Goal: Information Seeking & Learning: Understand process/instructions

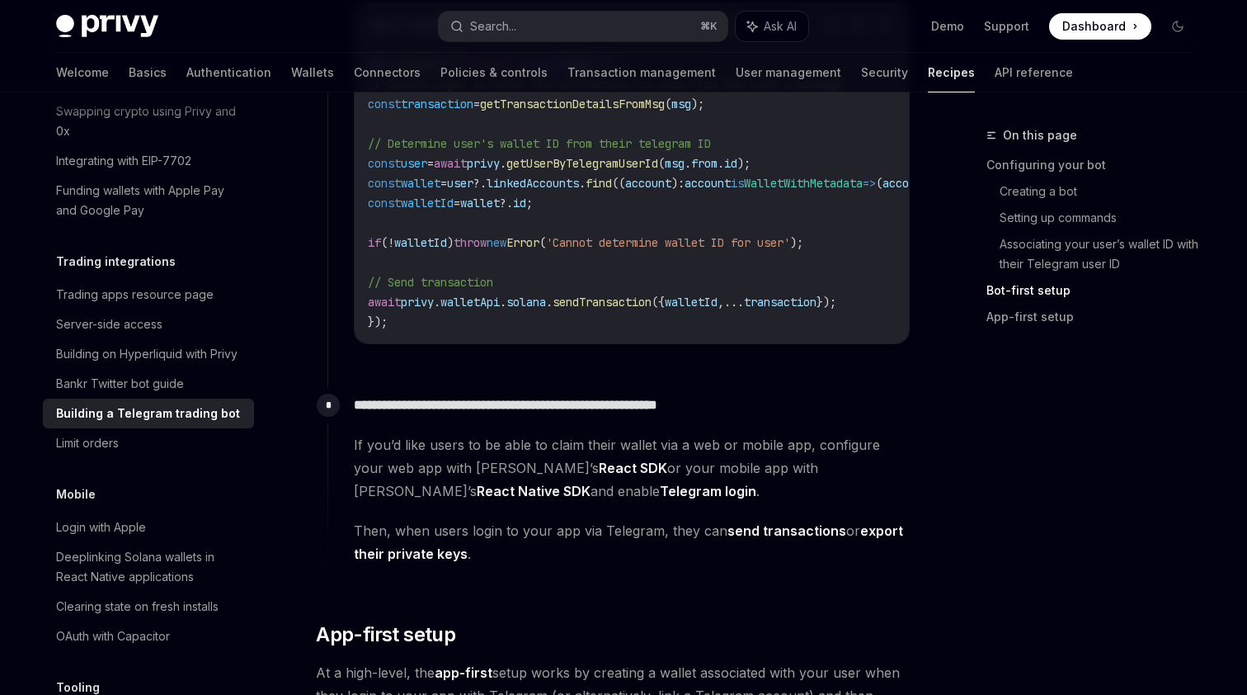
scroll to position [2654, 0]
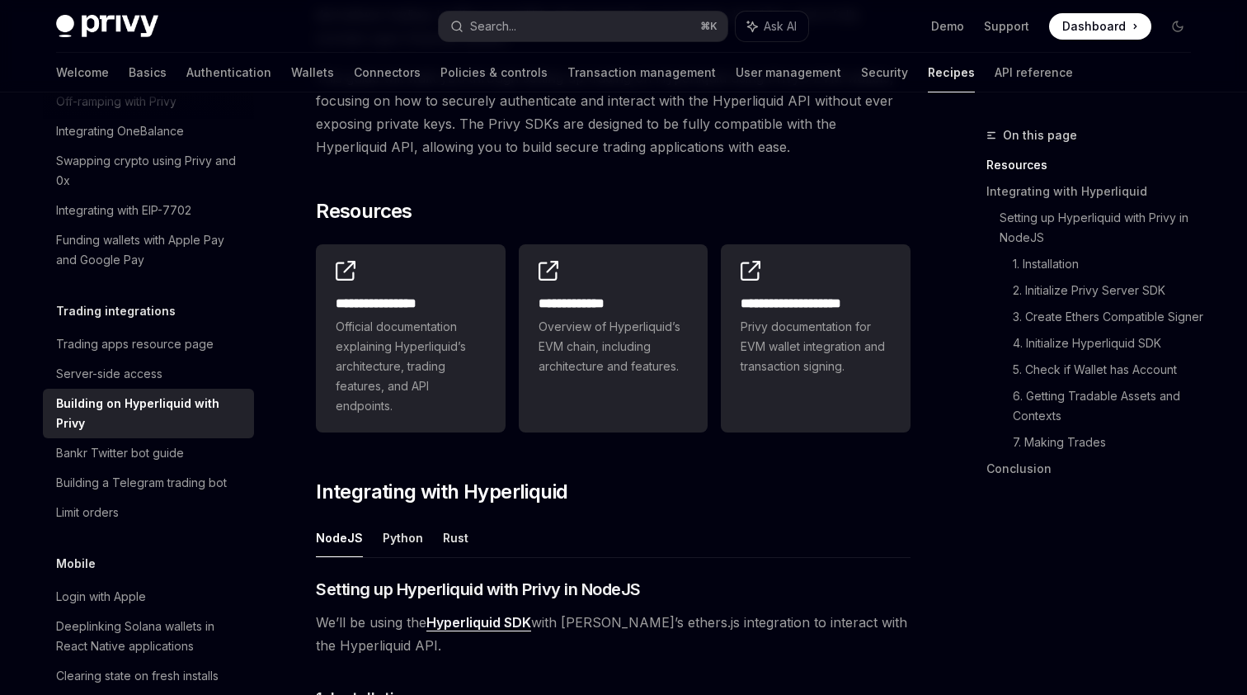
scroll to position [657, 0]
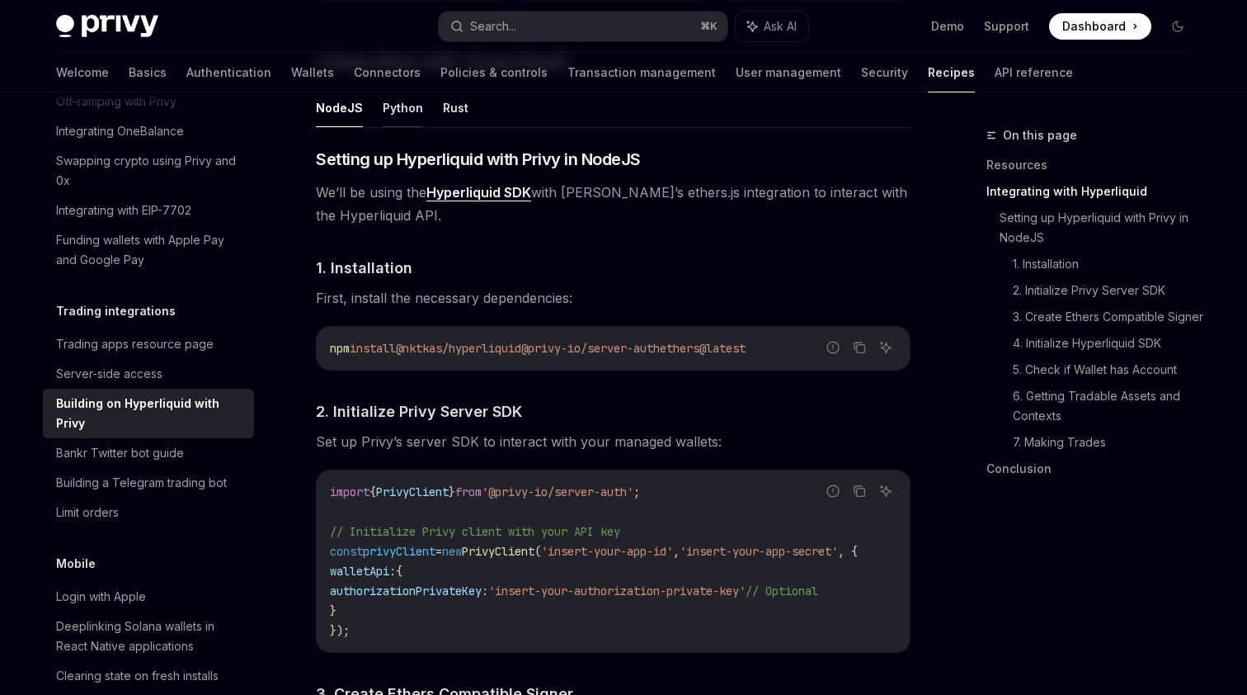
click at [403, 104] on button "Python" at bounding box center [403, 107] width 40 height 39
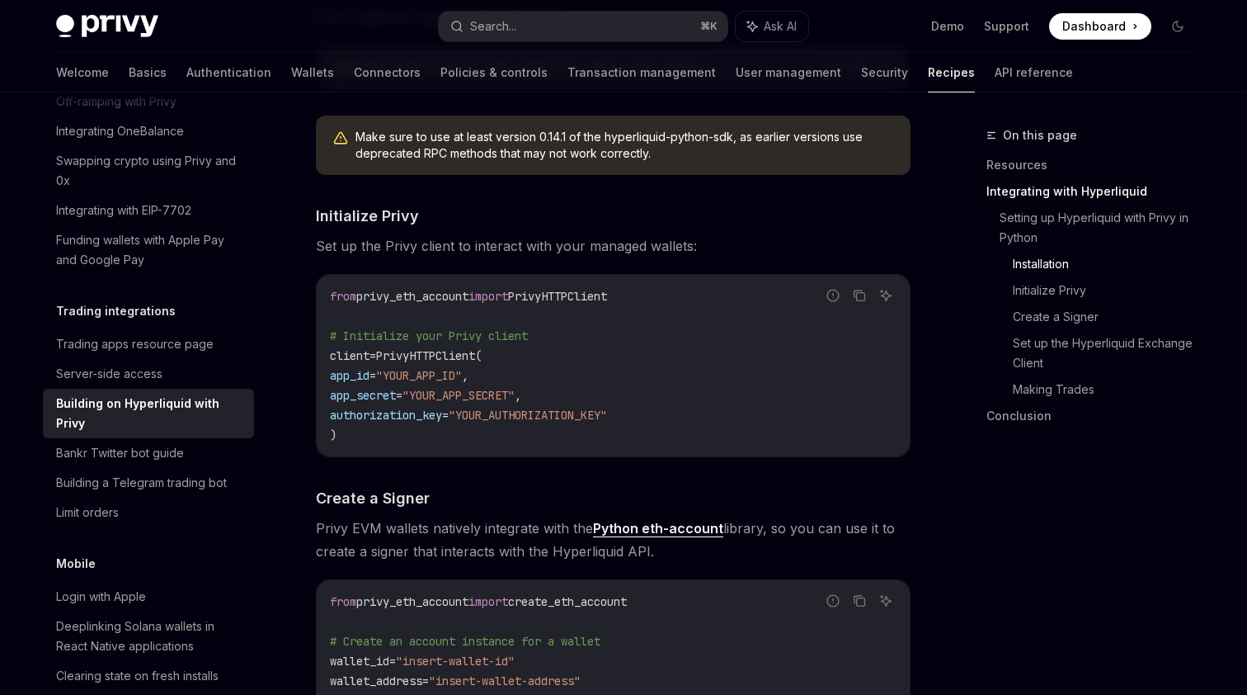
scroll to position [1255, 0]
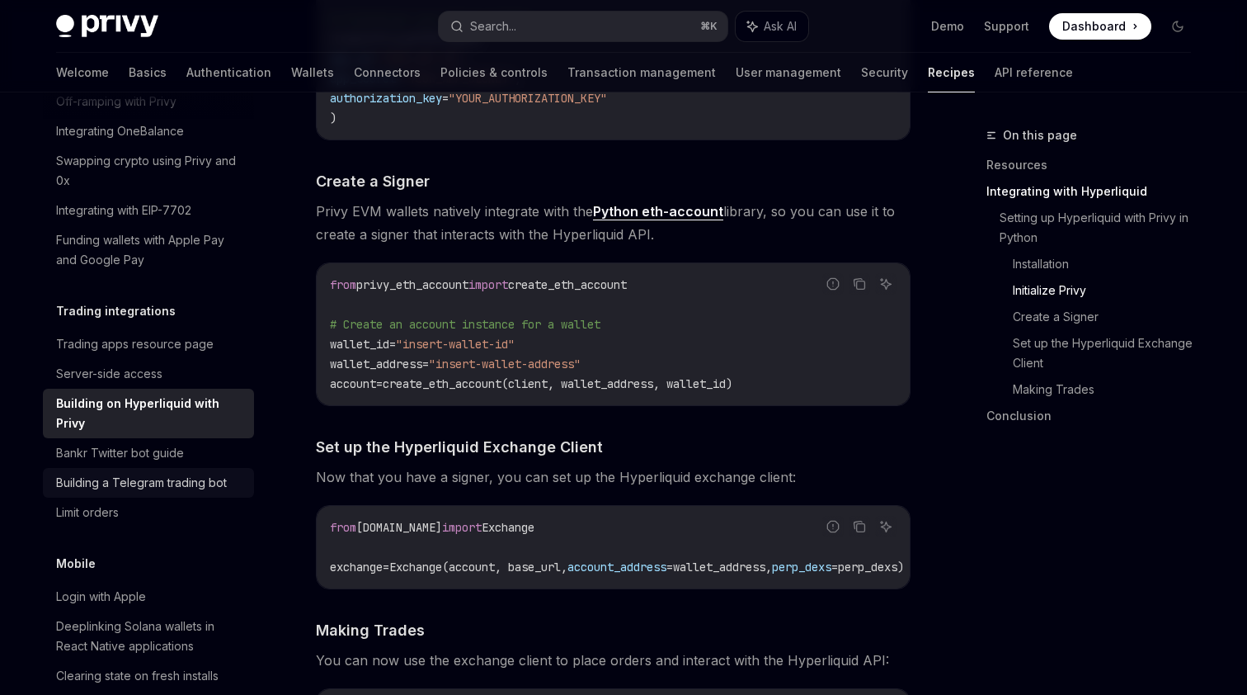
click at [148, 473] on div "Building a Telegram trading bot" at bounding box center [141, 483] width 171 height 20
type textarea "*"
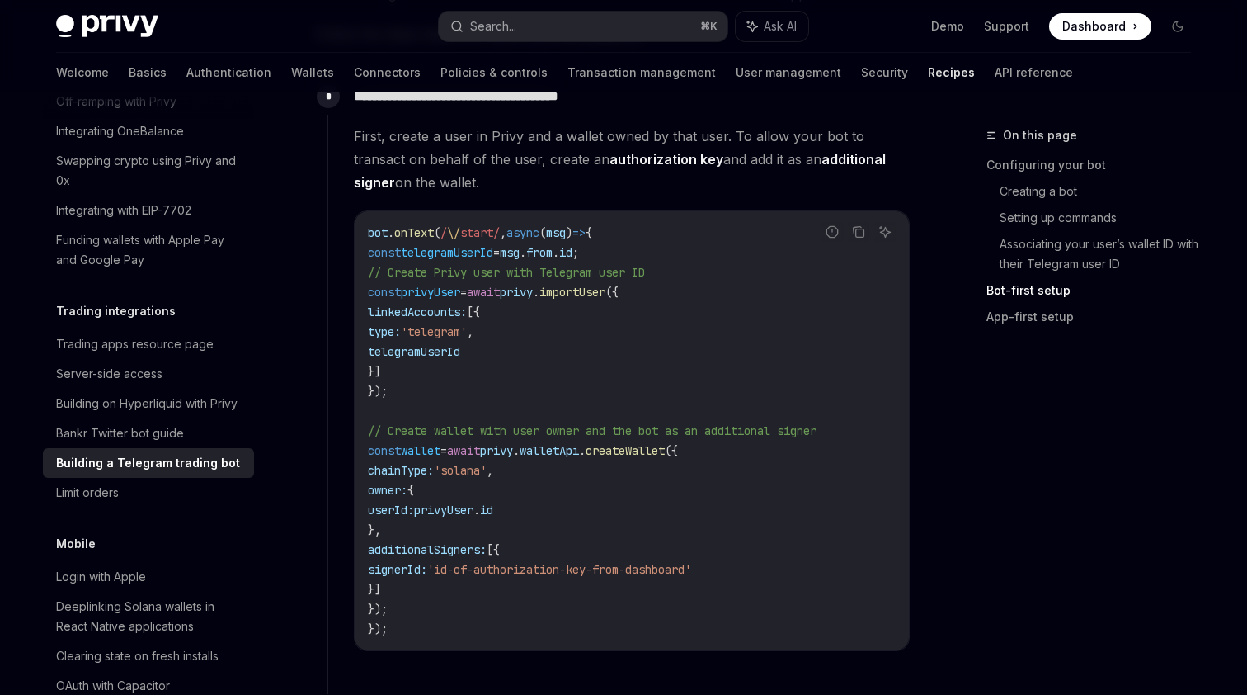
scroll to position [1472, 0]
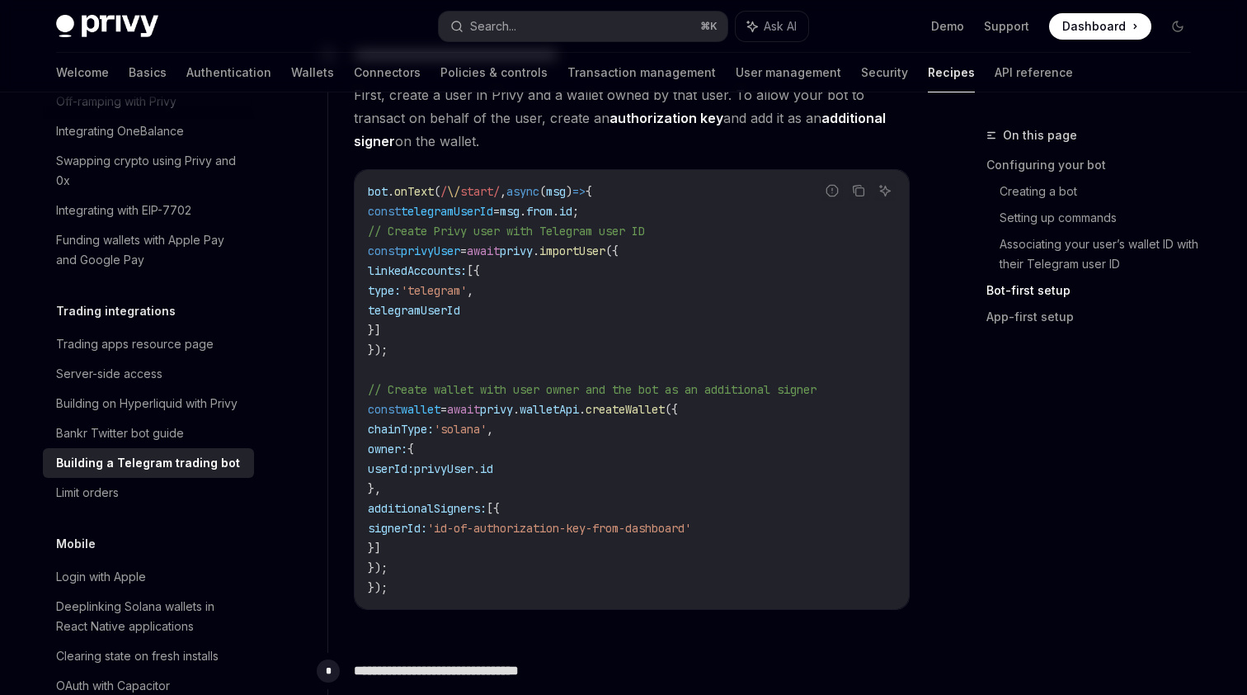
drag, startPoint x: 479, startPoint y: 548, endPoint x: 421, endPoint y: 510, distance: 69.1
click at [422, 510] on code "bot . onText ( / \/ start/ , async ( msg ) => { const telegramUserId = msg . fr…" at bounding box center [632, 389] width 528 height 416
copy code "additionalSigners: [{ signerId: 'id-of-authorization-key-from-dashboard' }]"
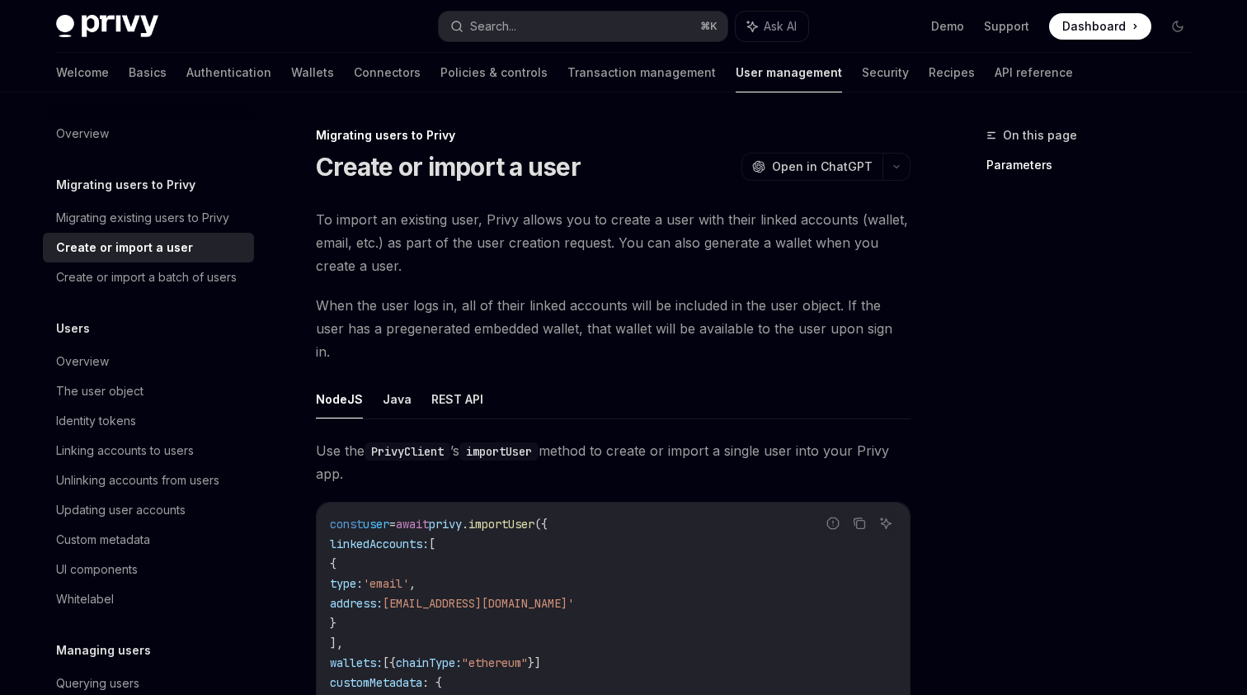
scroll to position [177, 0]
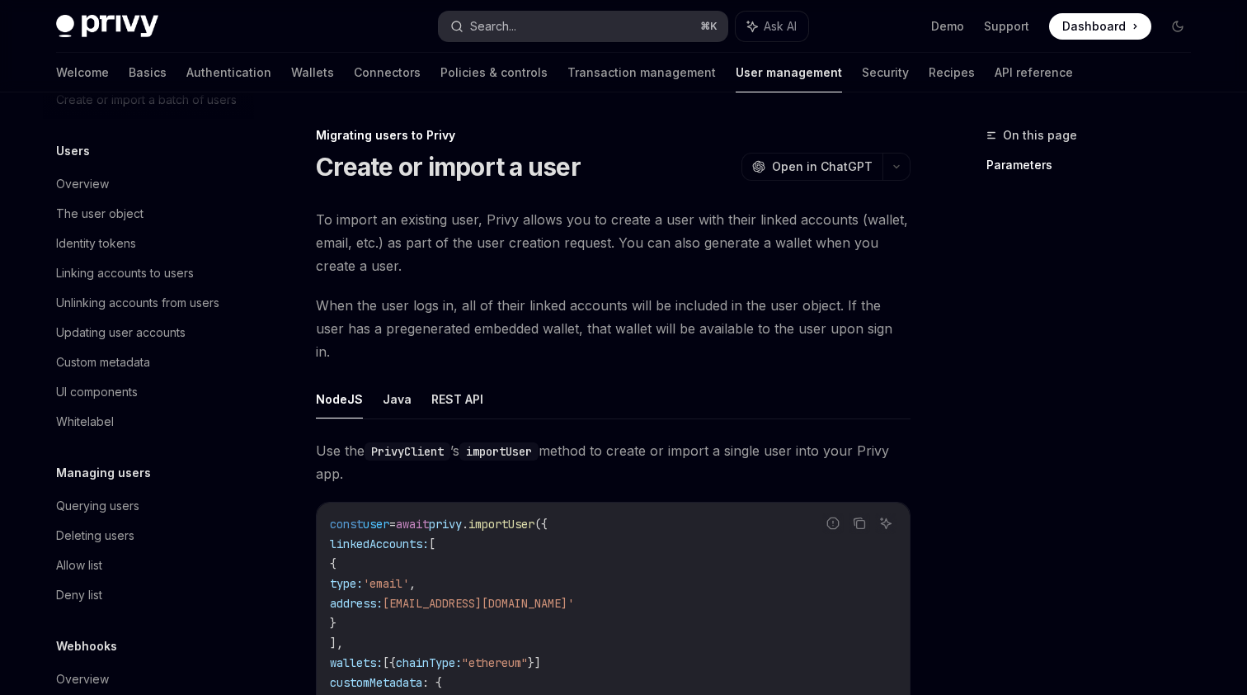
click at [587, 20] on button "Search... ⌘ K" at bounding box center [583, 27] width 289 height 30
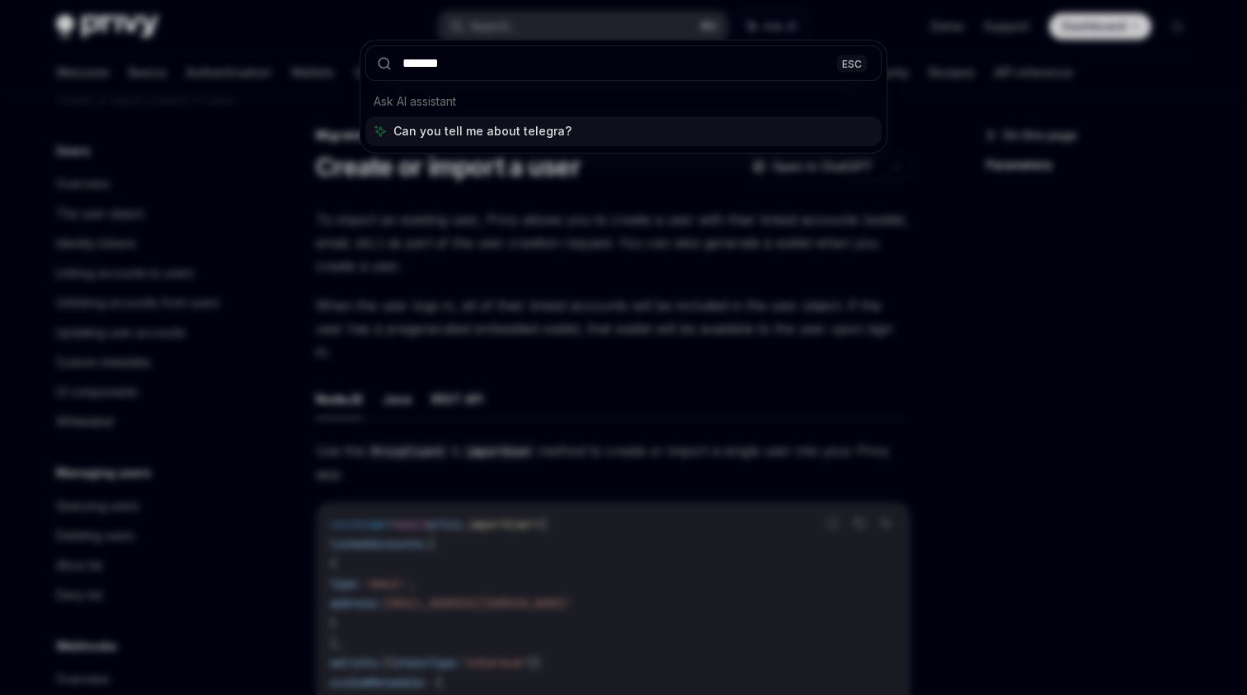
type input "********"
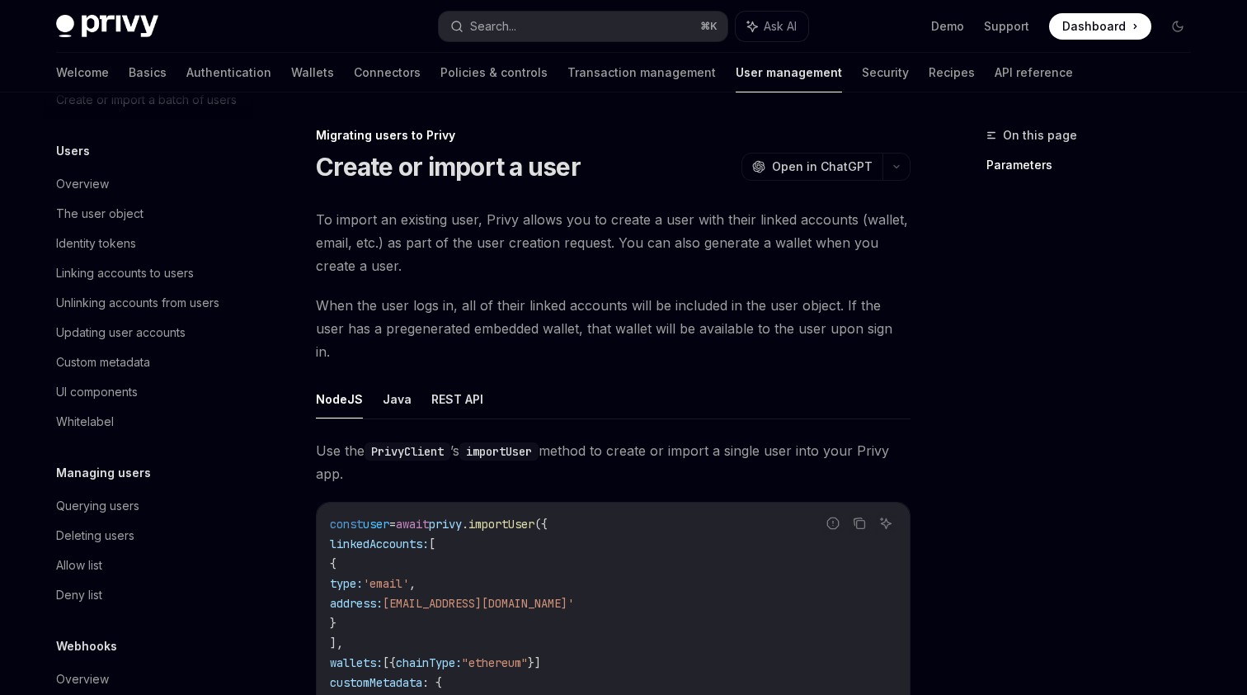
type textarea "*"
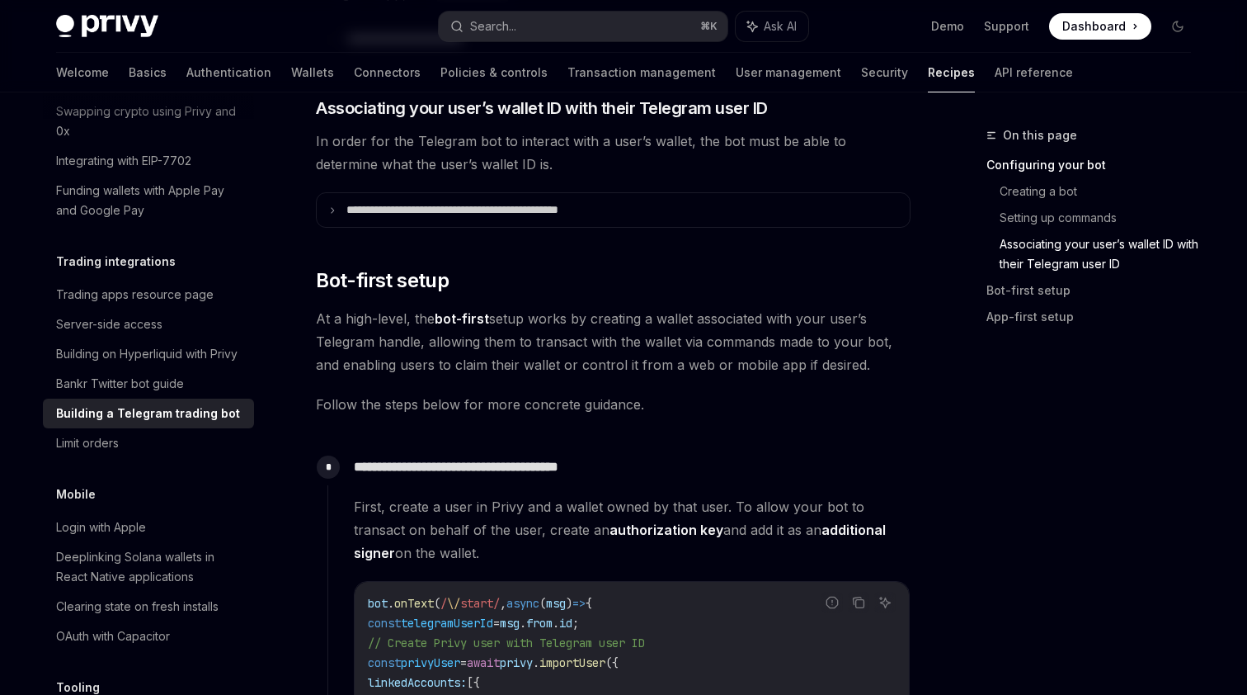
scroll to position [1025, 0]
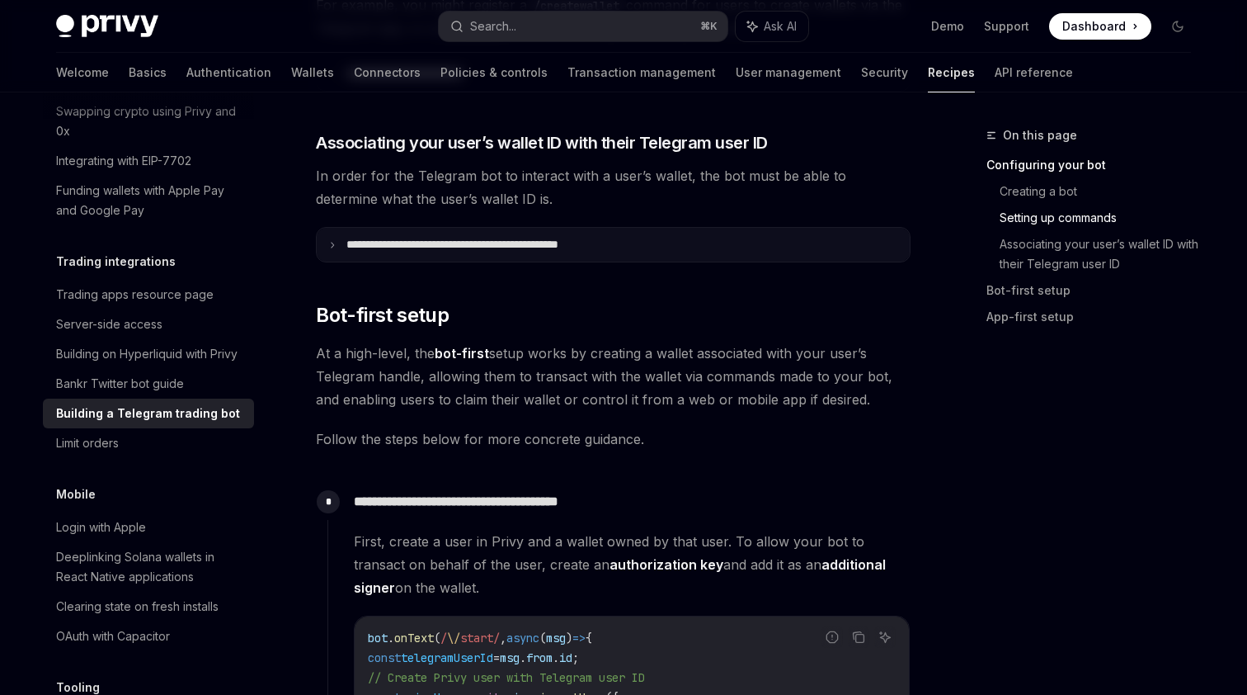
click at [491, 261] on summary "**********" at bounding box center [613, 245] width 593 height 34
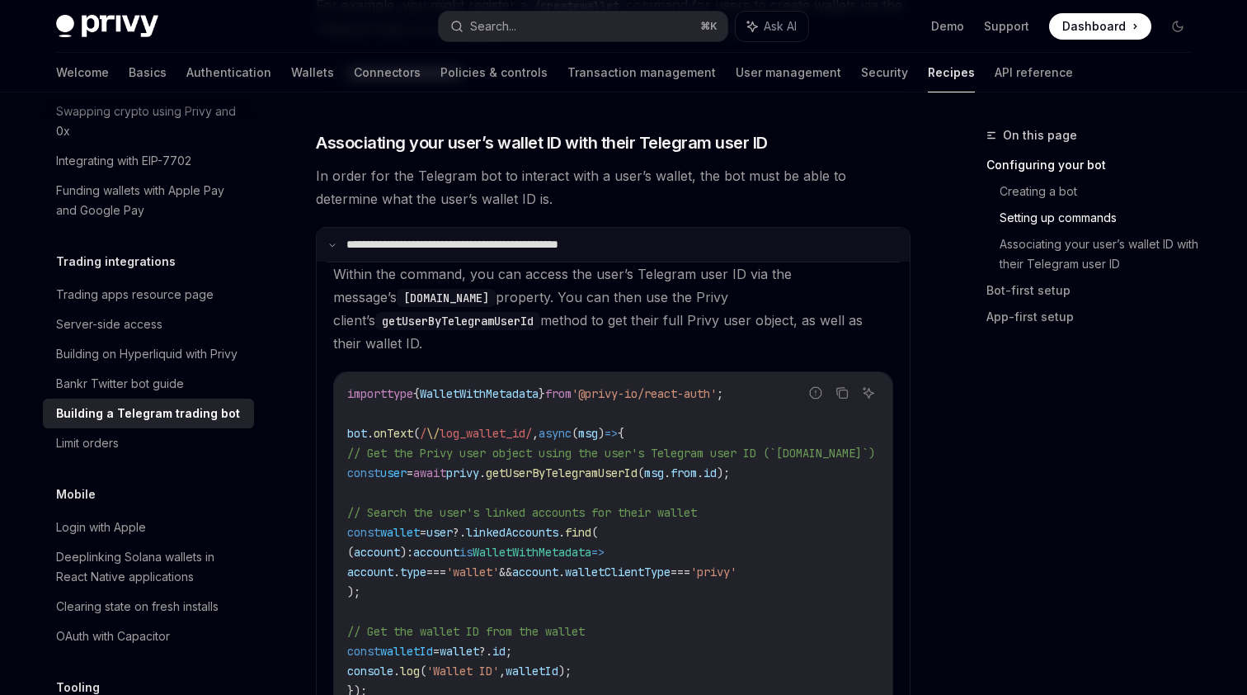
click at [491, 252] on summary "**********" at bounding box center [613, 245] width 593 height 34
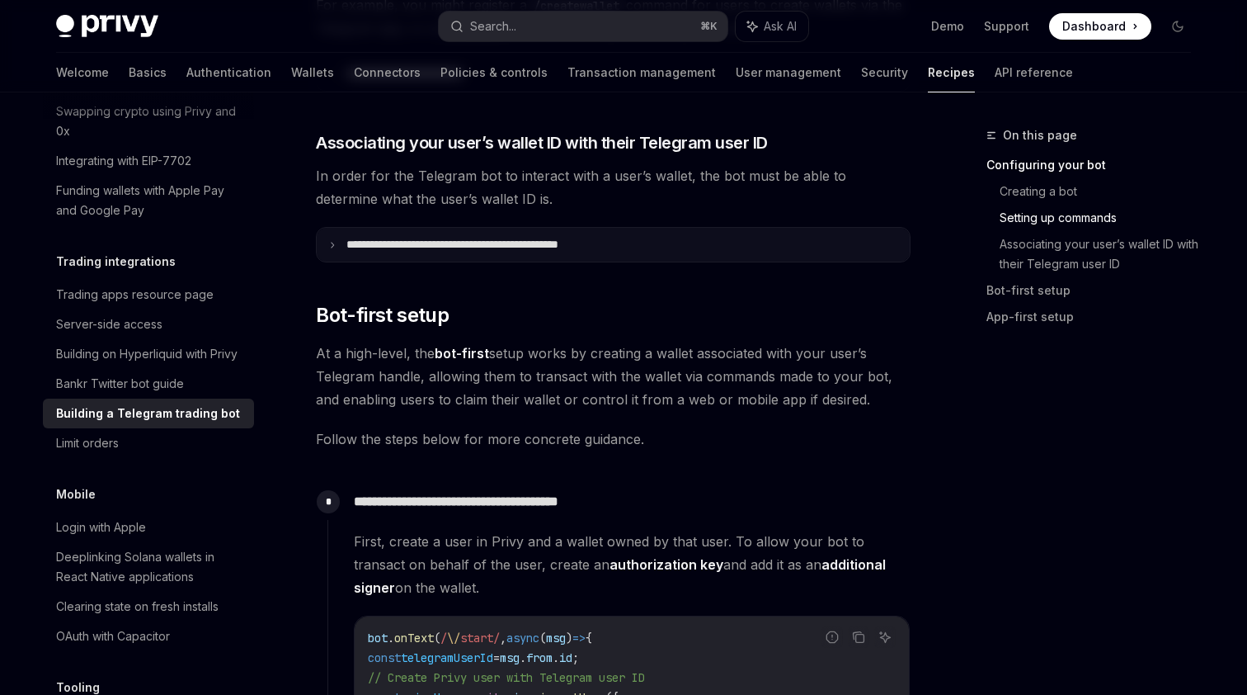
click at [491, 252] on summary "**********" at bounding box center [613, 245] width 593 height 34
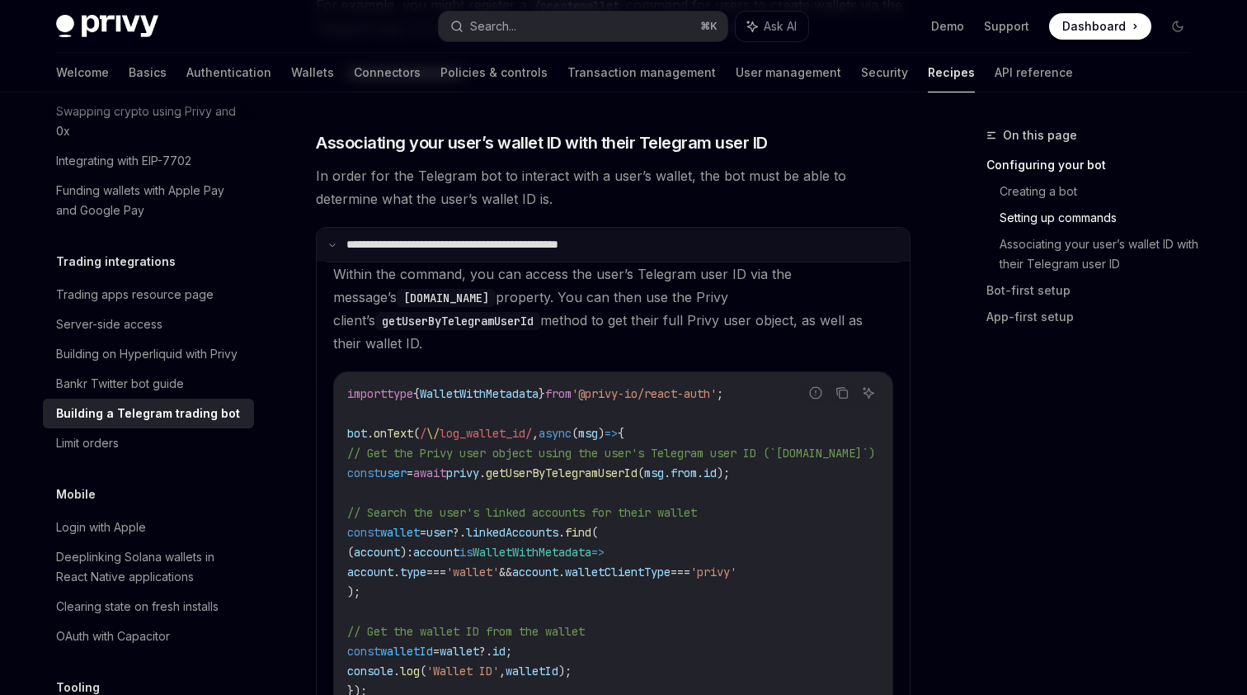
click at [492, 248] on p "**********" at bounding box center [484, 245] width 277 height 14
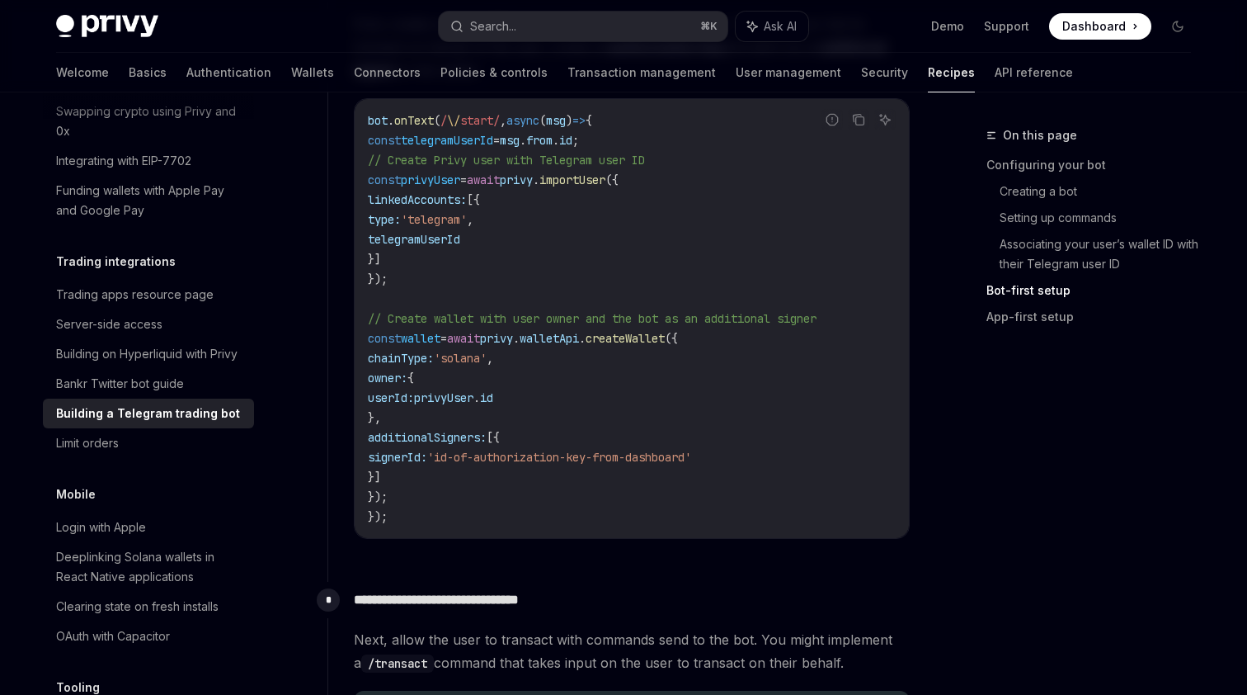
scroll to position [1532, 0]
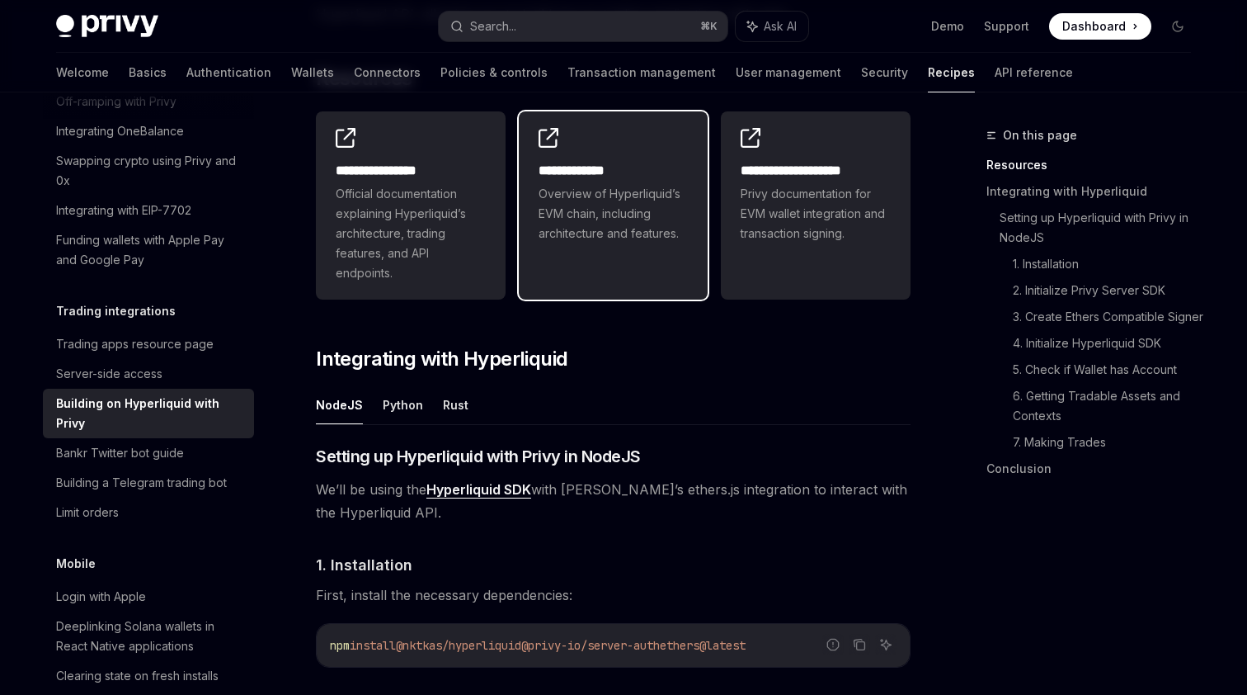
scroll to position [624, 0]
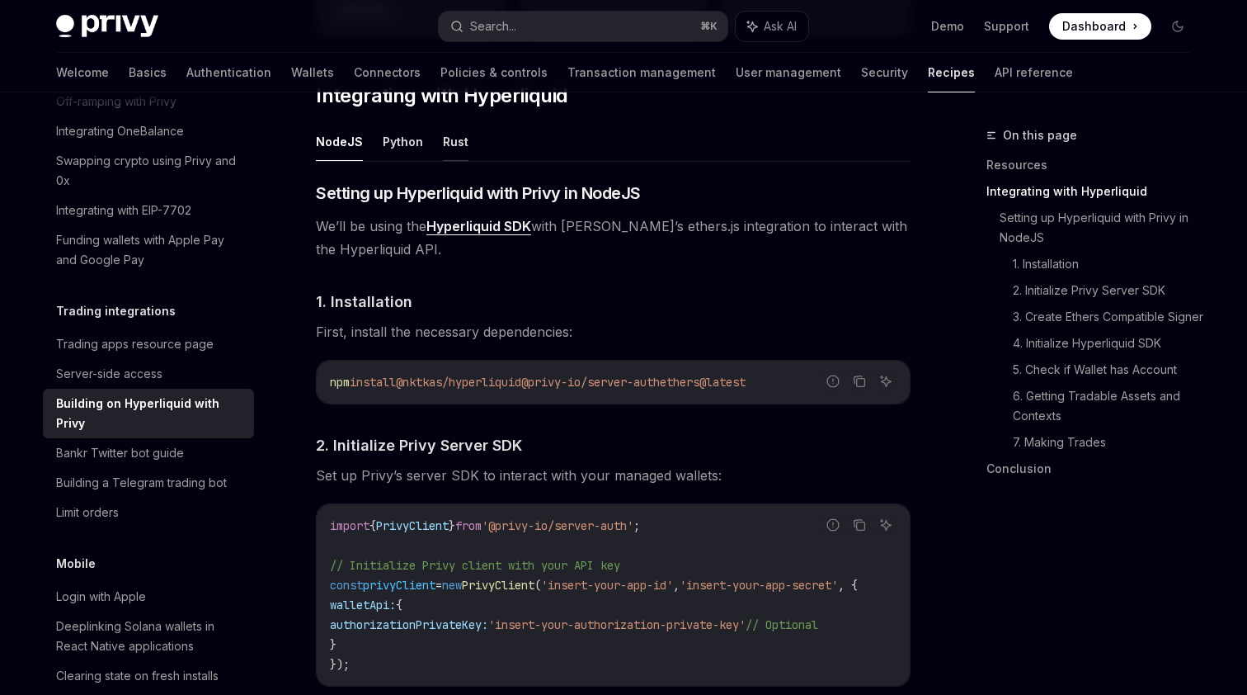
click at [453, 143] on button "Rust" at bounding box center [456, 141] width 26 height 39
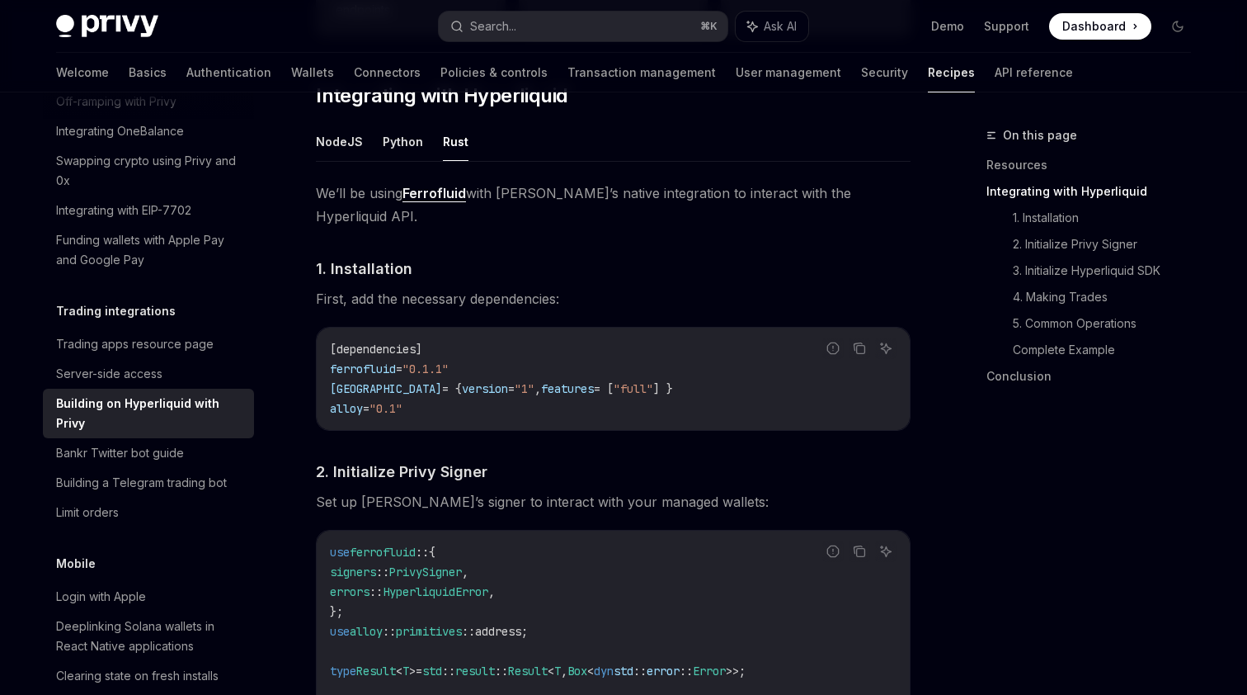
click at [378, 153] on ul "NodeJS Python Rust" at bounding box center [613, 142] width 595 height 40
click at [409, 156] on button "Python" at bounding box center [403, 141] width 40 height 39
type textarea "*"
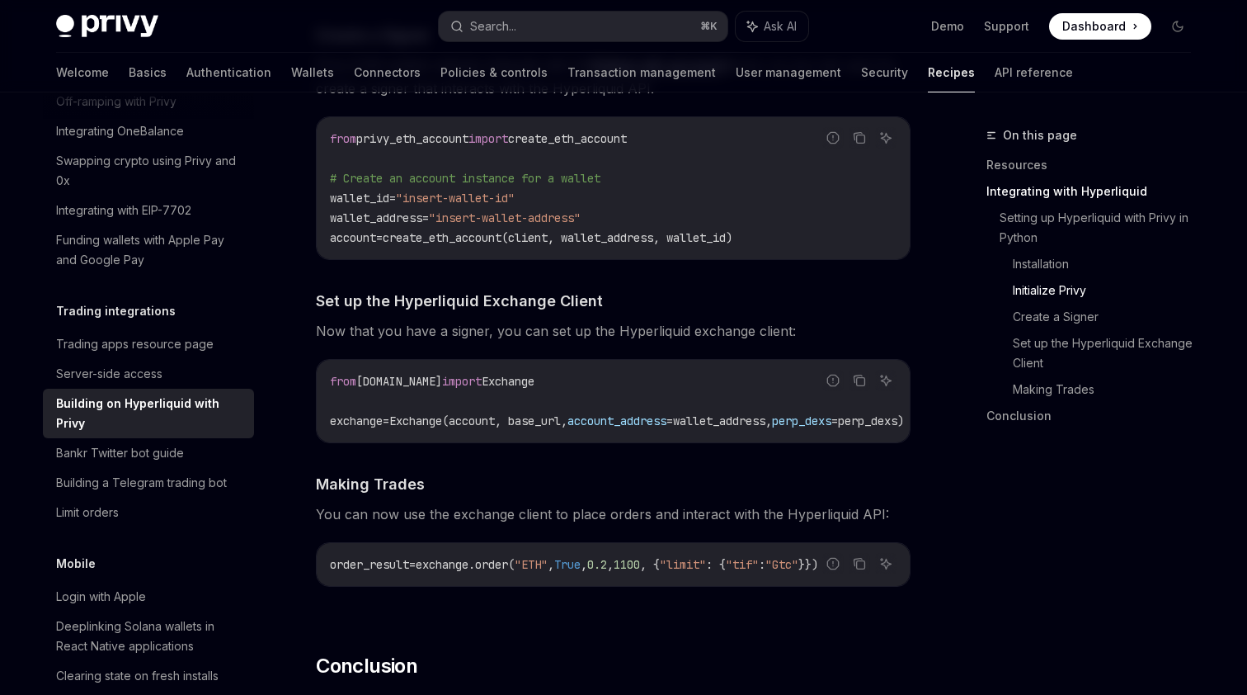
scroll to position [1453, 0]
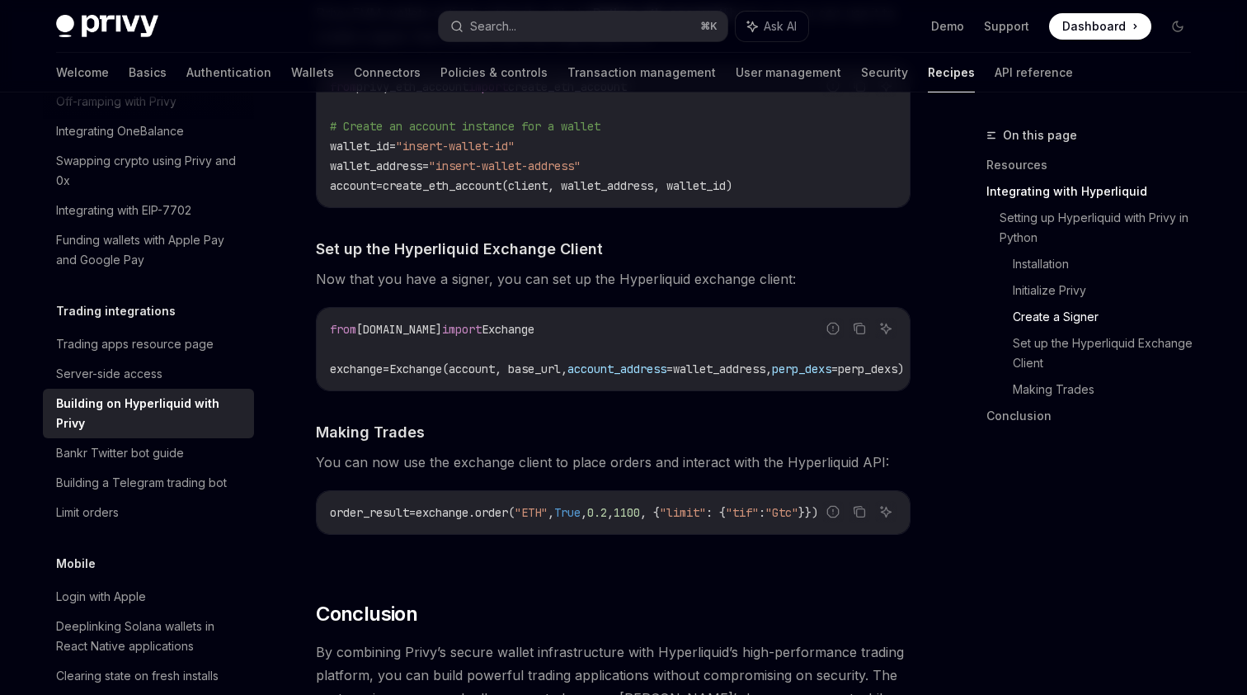
click at [567, 365] on span "Exchange(account, base_url," at bounding box center [478, 368] width 178 height 15
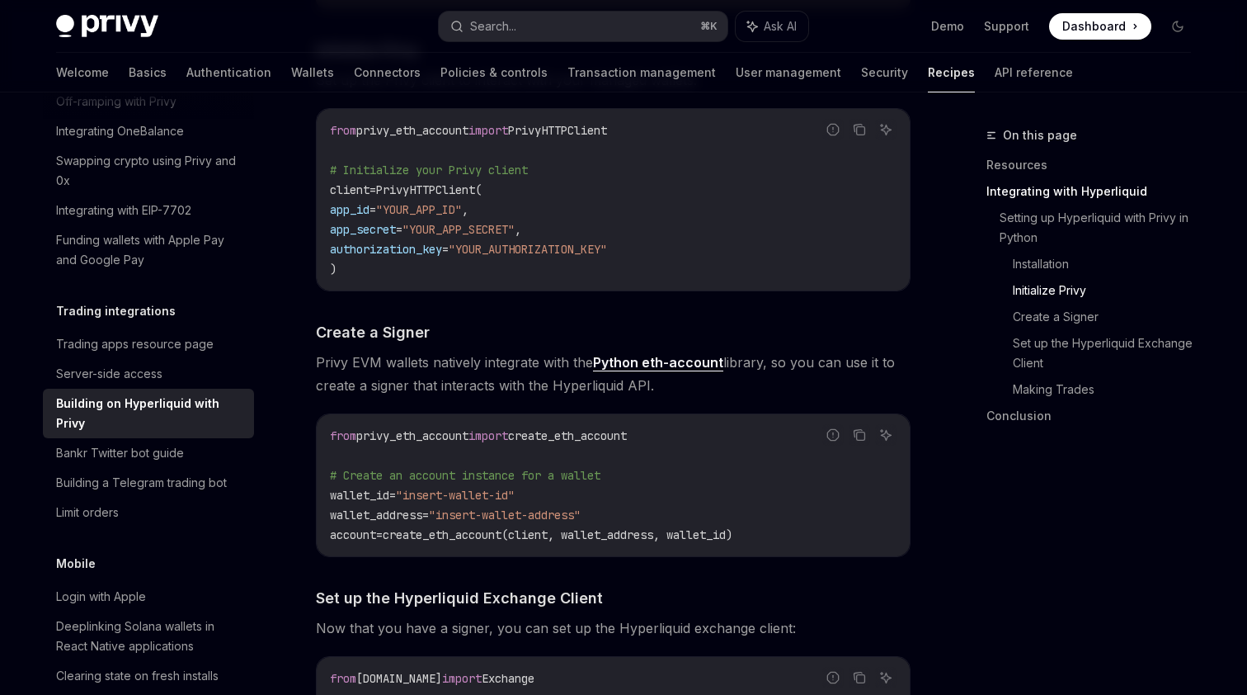
scroll to position [1104, 0]
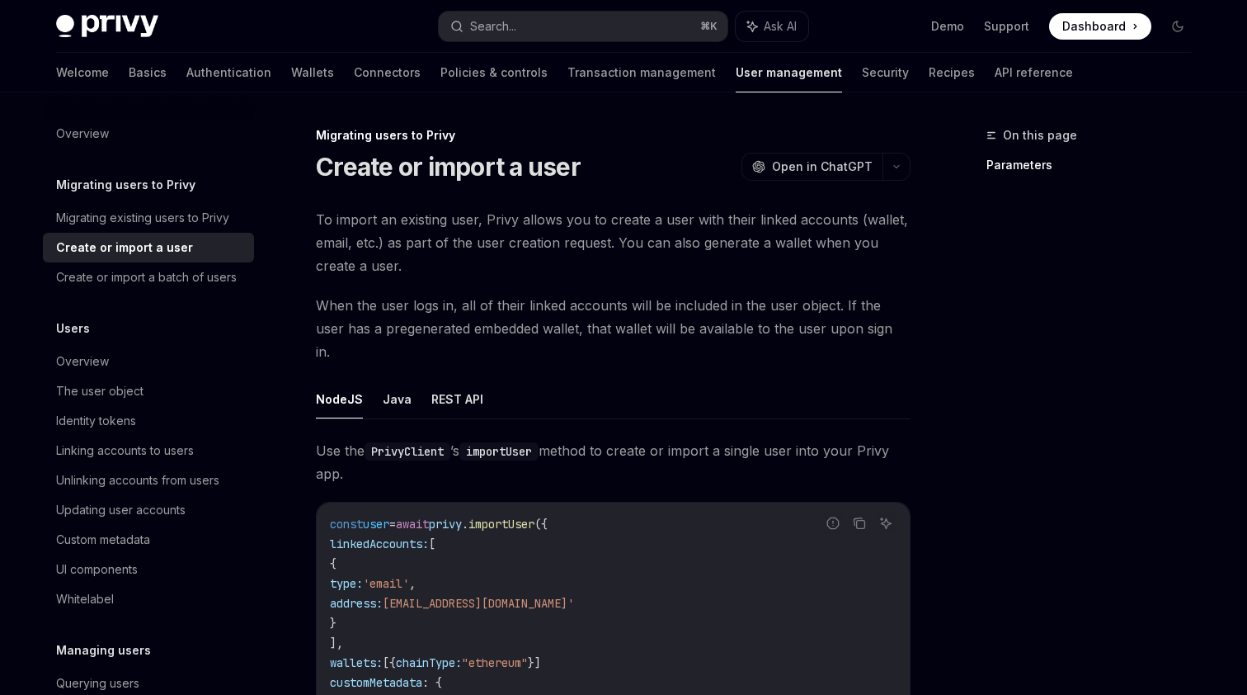
scroll to position [156, 0]
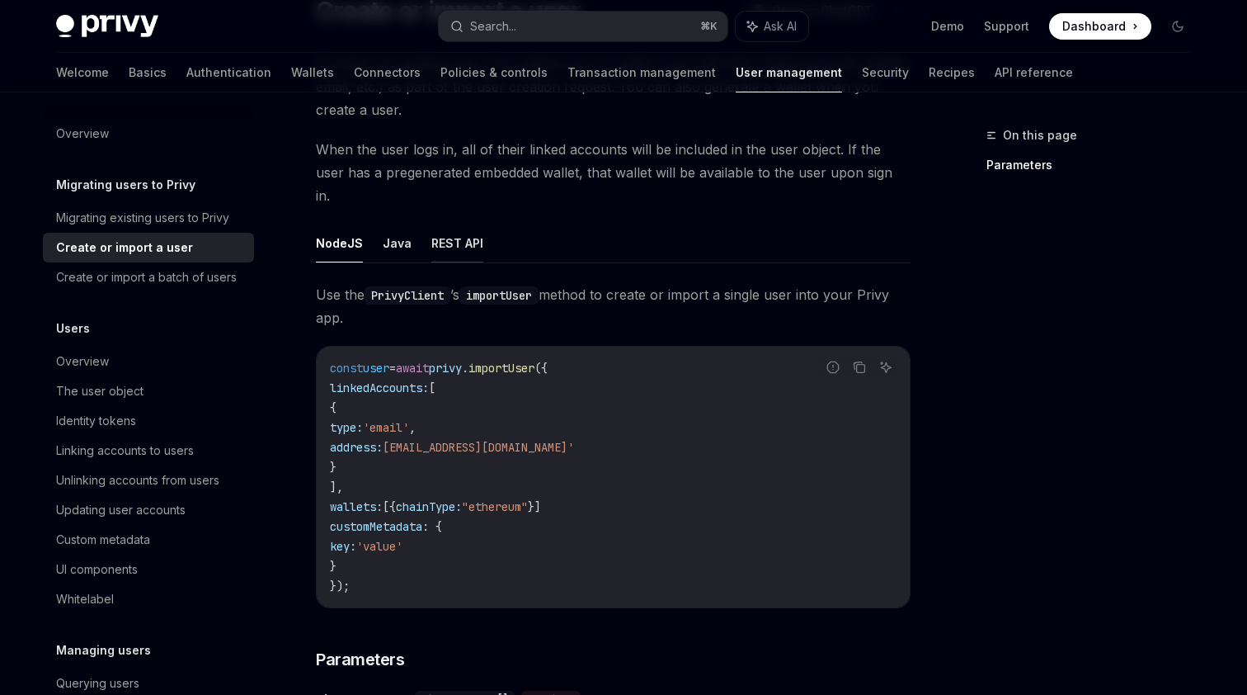
click at [441, 228] on button "REST API" at bounding box center [457, 243] width 52 height 39
type textarea "*"
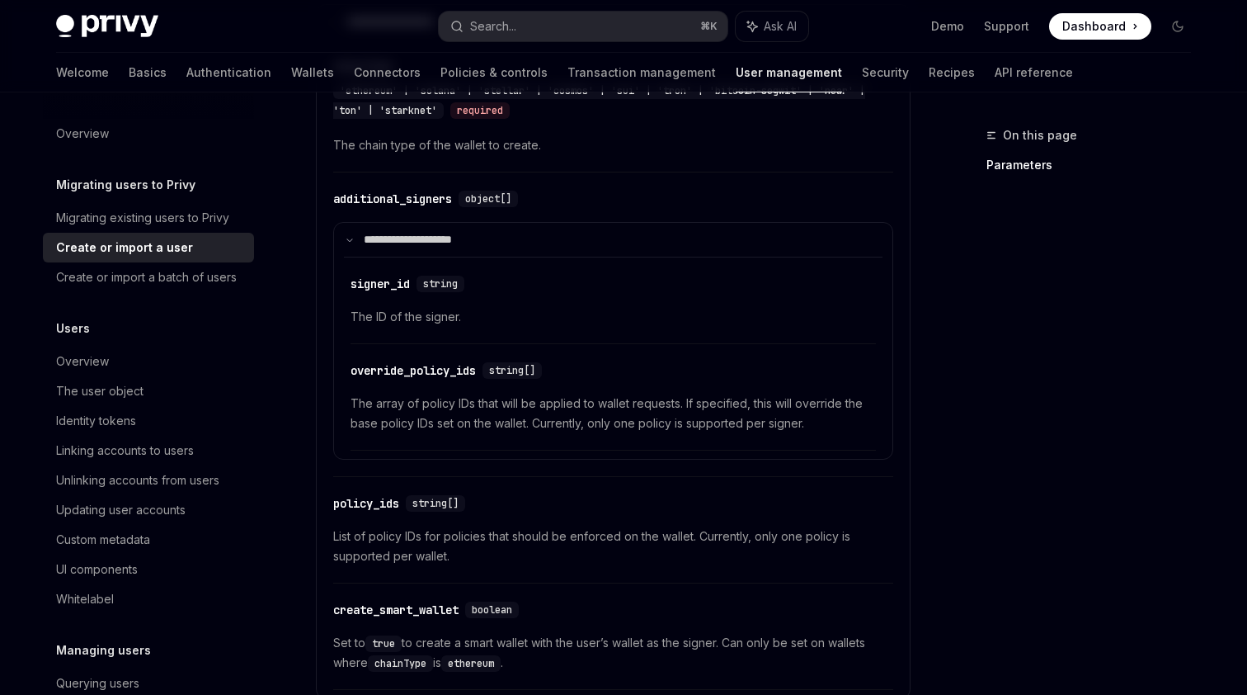
scroll to position [1270, 0]
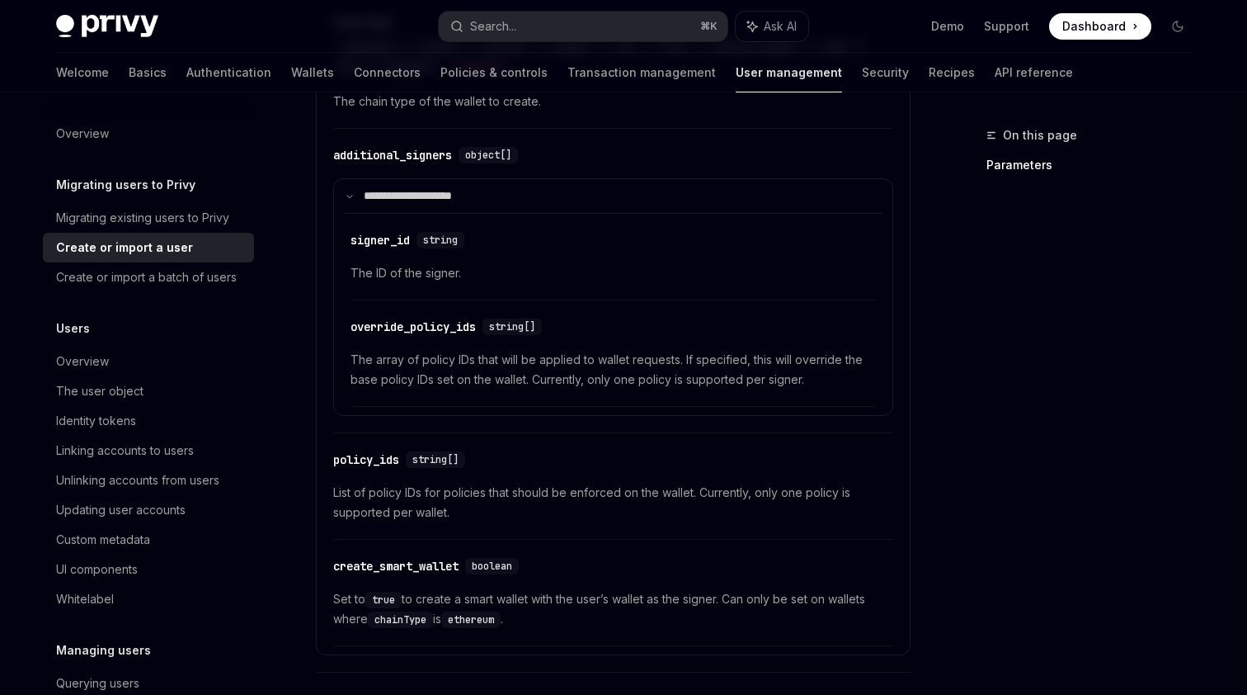
click at [631, 417] on div "**********" at bounding box center [613, 320] width 573 height 651
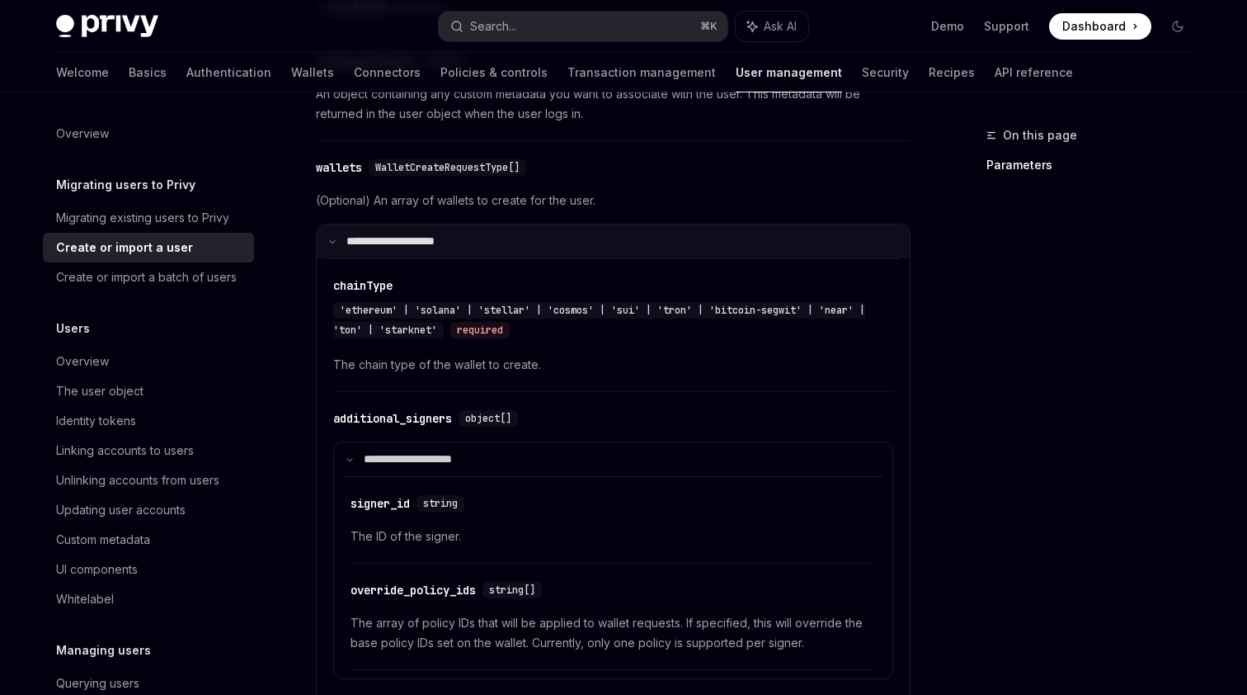
scroll to position [1005, 0]
click at [406, 228] on summary "**********" at bounding box center [613, 243] width 593 height 34
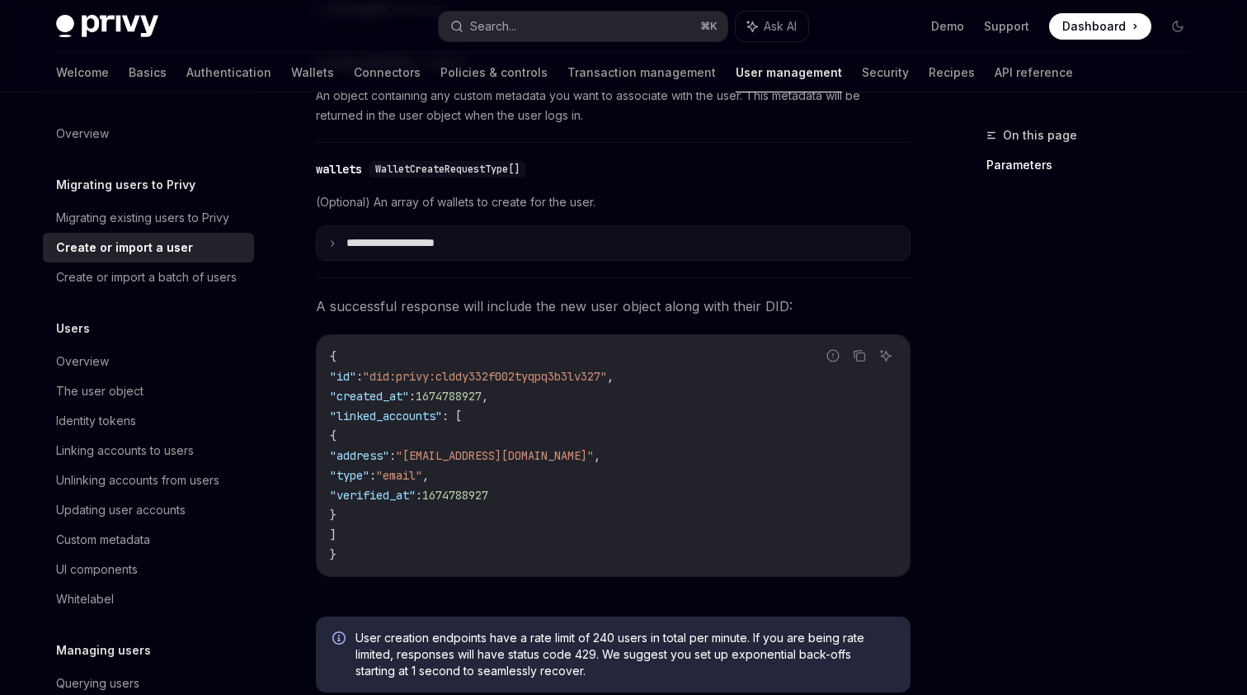
click at [417, 236] on p "**********" at bounding box center [403, 243] width 115 height 14
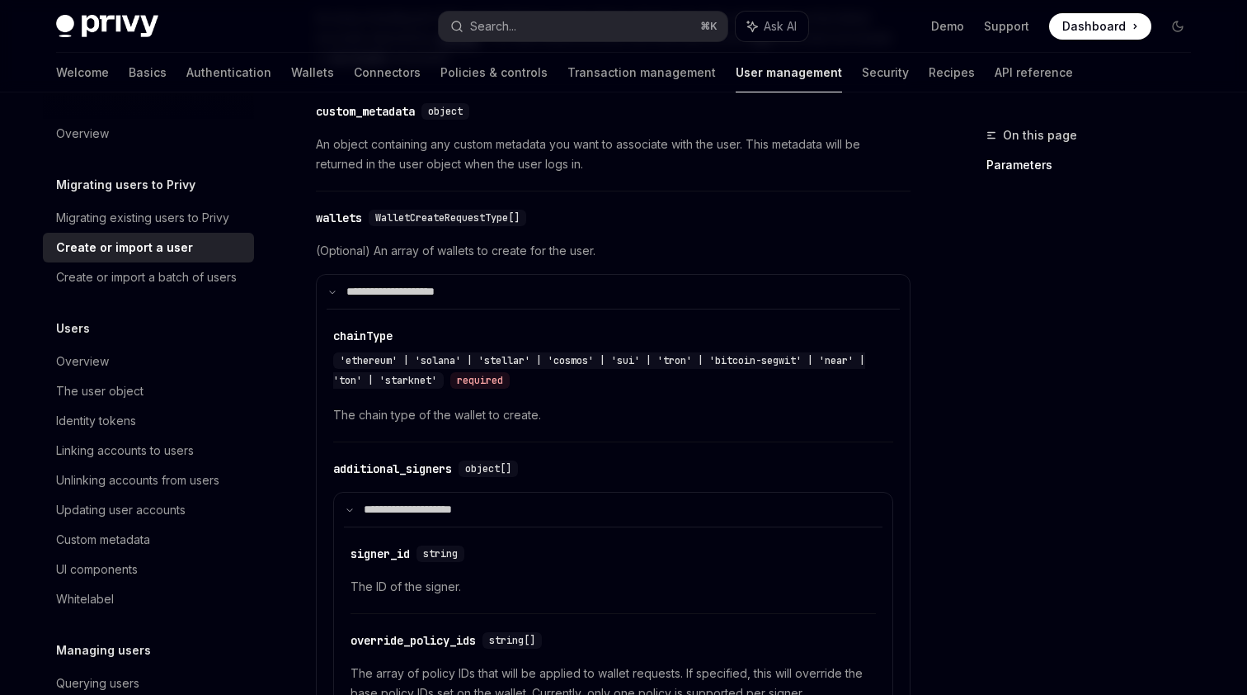
scroll to position [957, 0]
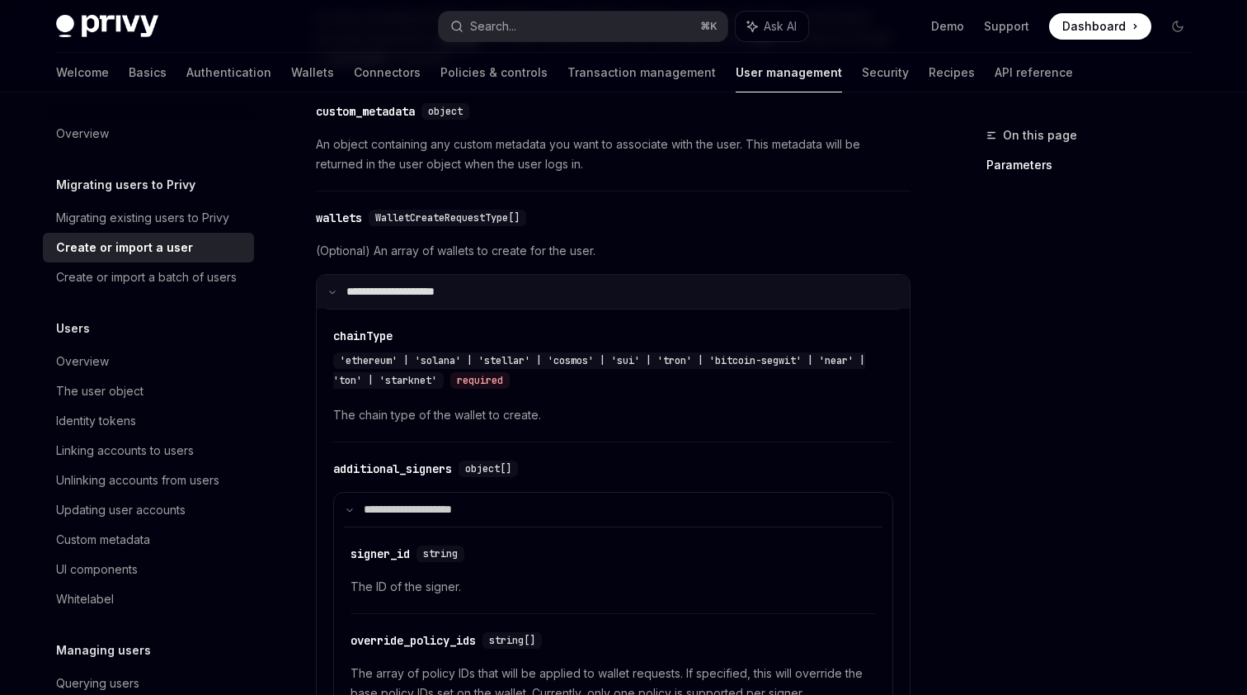
click at [434, 285] on p "**********" at bounding box center [401, 292] width 110 height 14
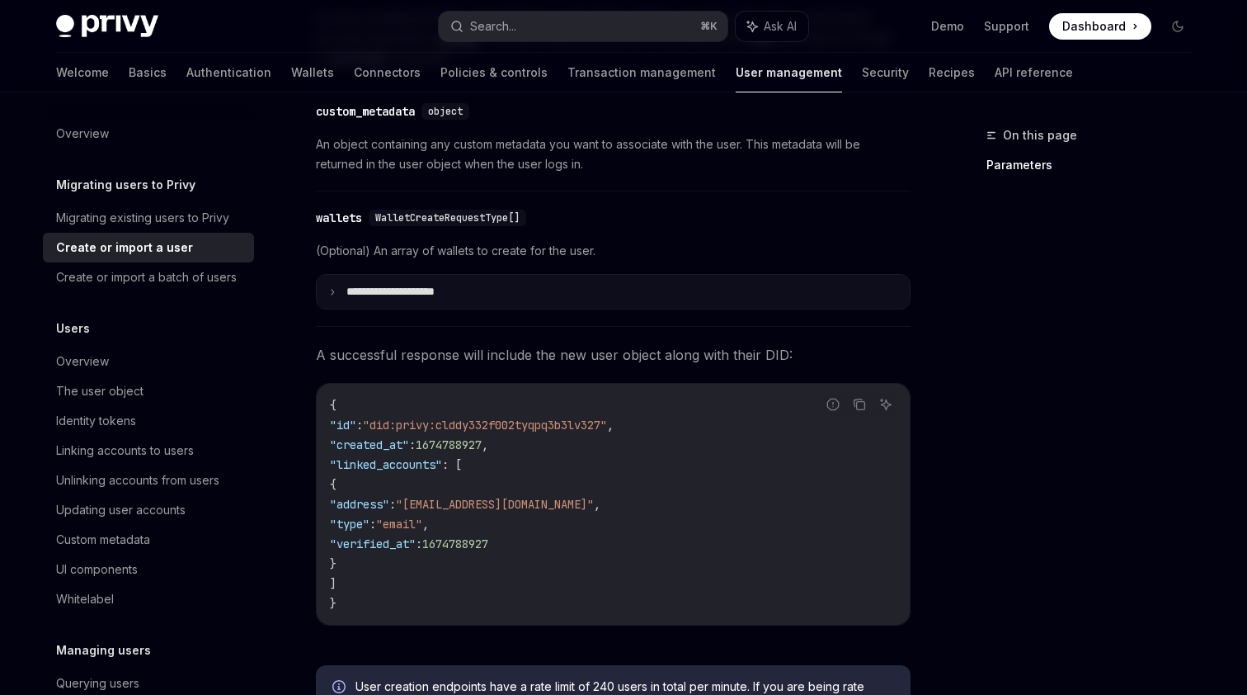
click at [434, 285] on p "**********" at bounding box center [403, 292] width 115 height 14
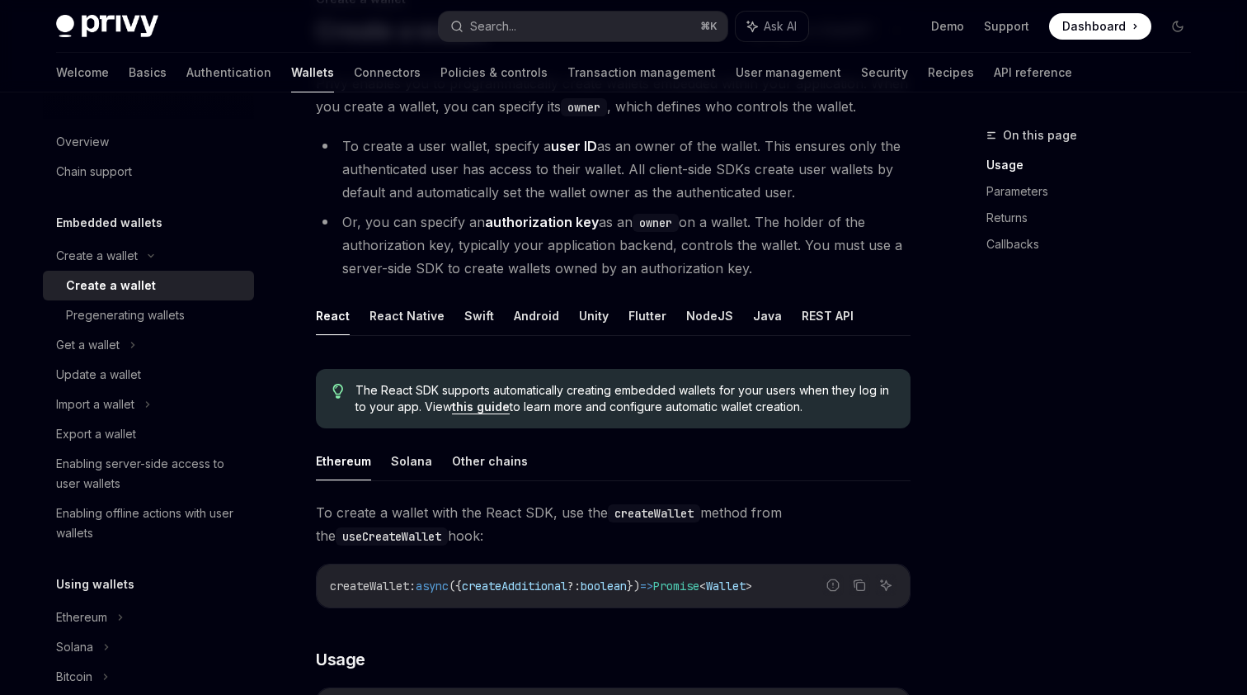
scroll to position [286, 0]
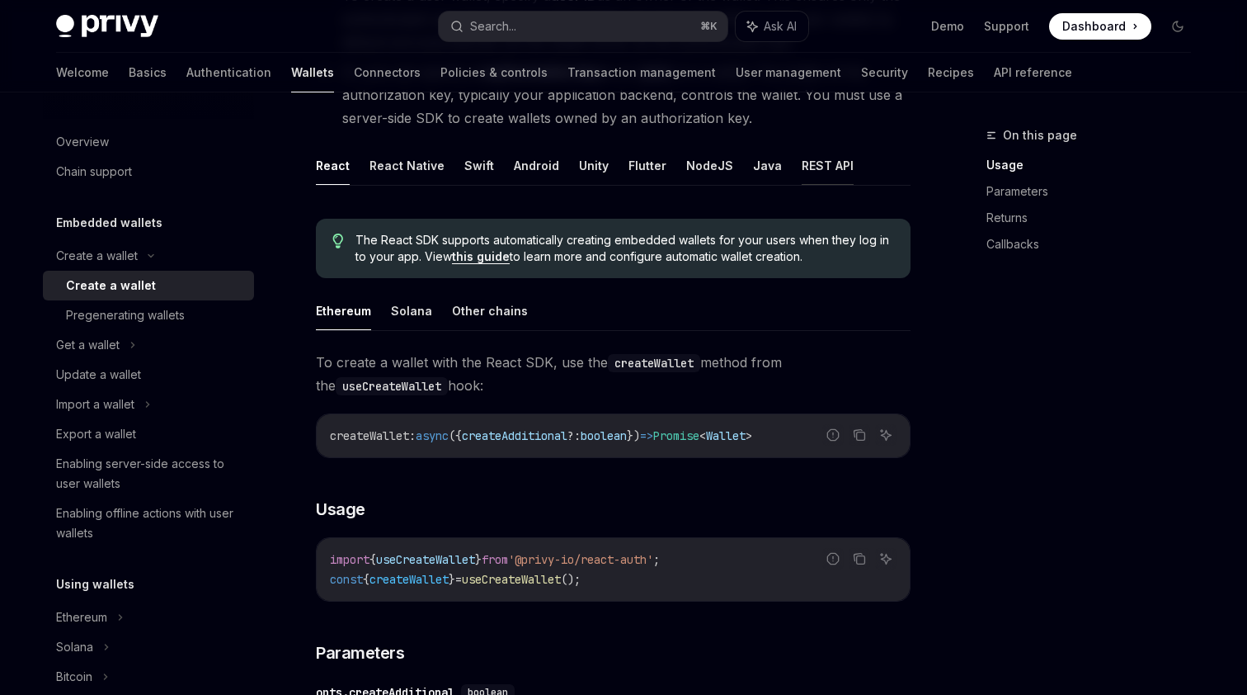
click at [825, 163] on button "REST API" at bounding box center [828, 165] width 52 height 39
type textarea "*"
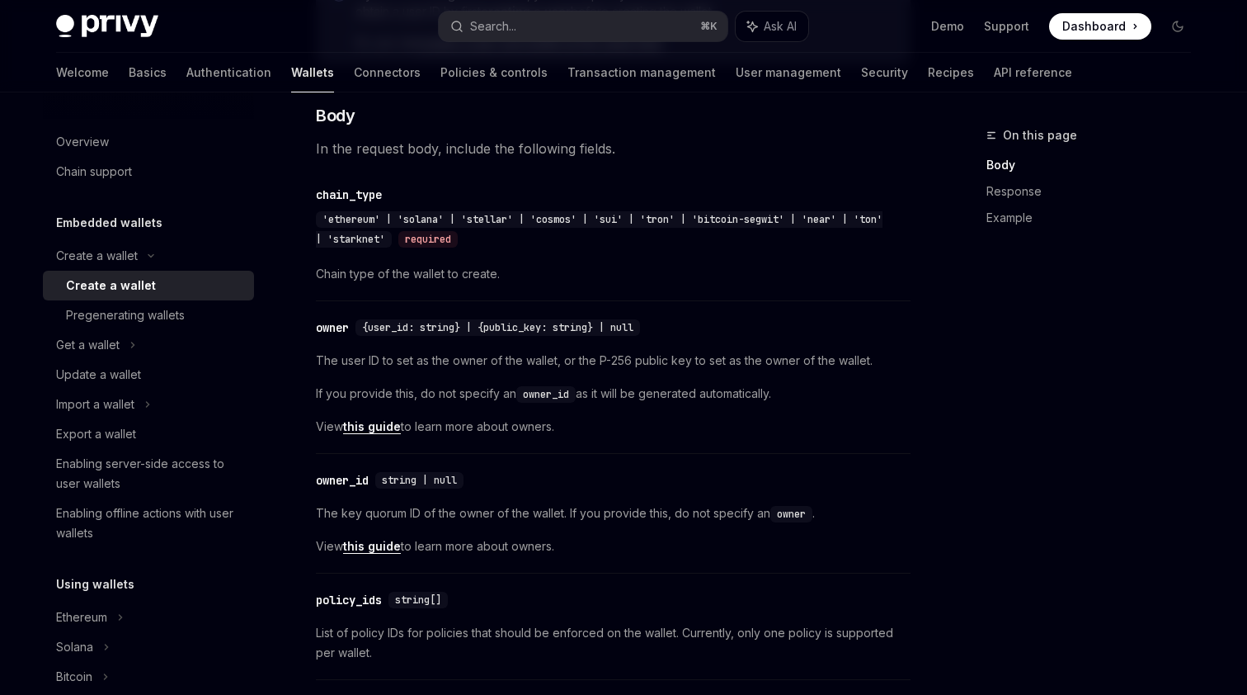
scroll to position [706, 0]
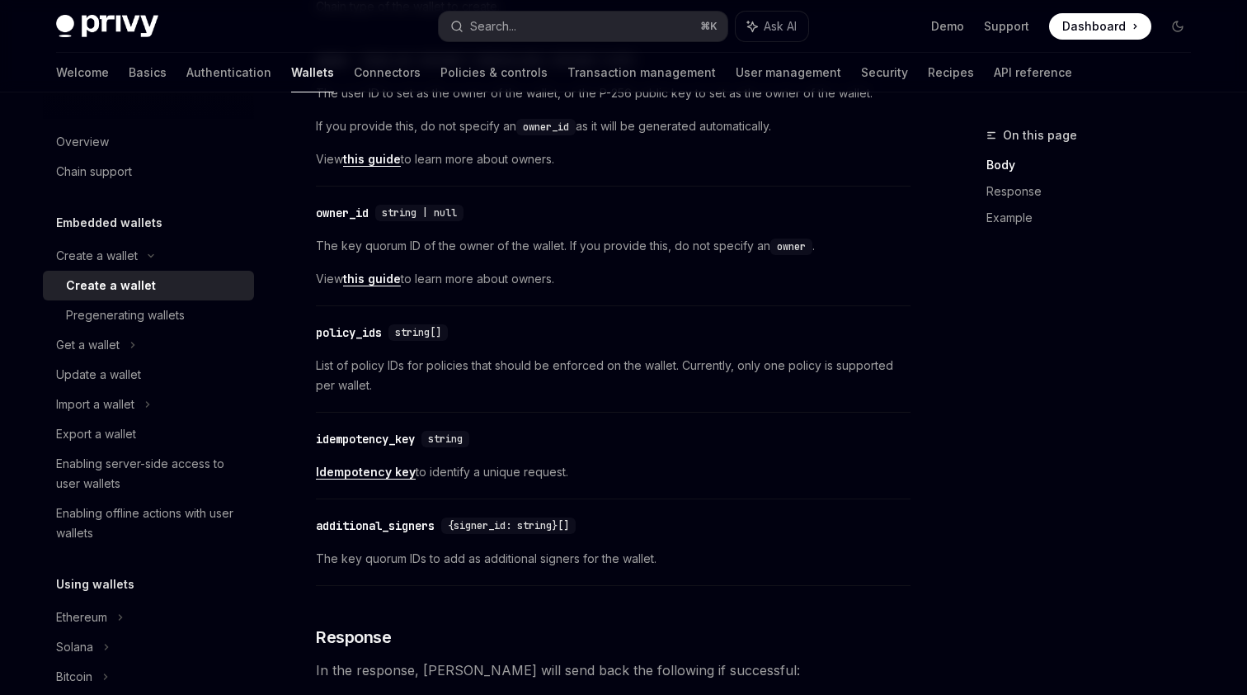
click at [661, 220] on div "​ owner_id string | null" at bounding box center [605, 213] width 578 height 20
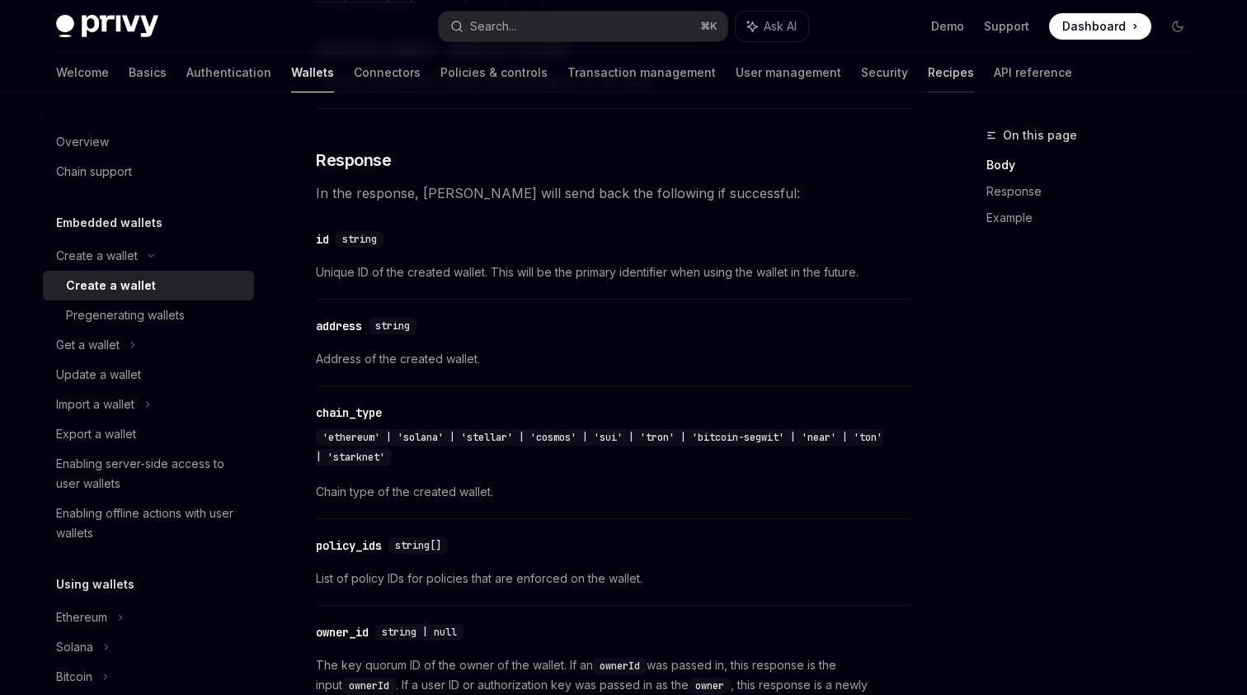
scroll to position [1491, 0]
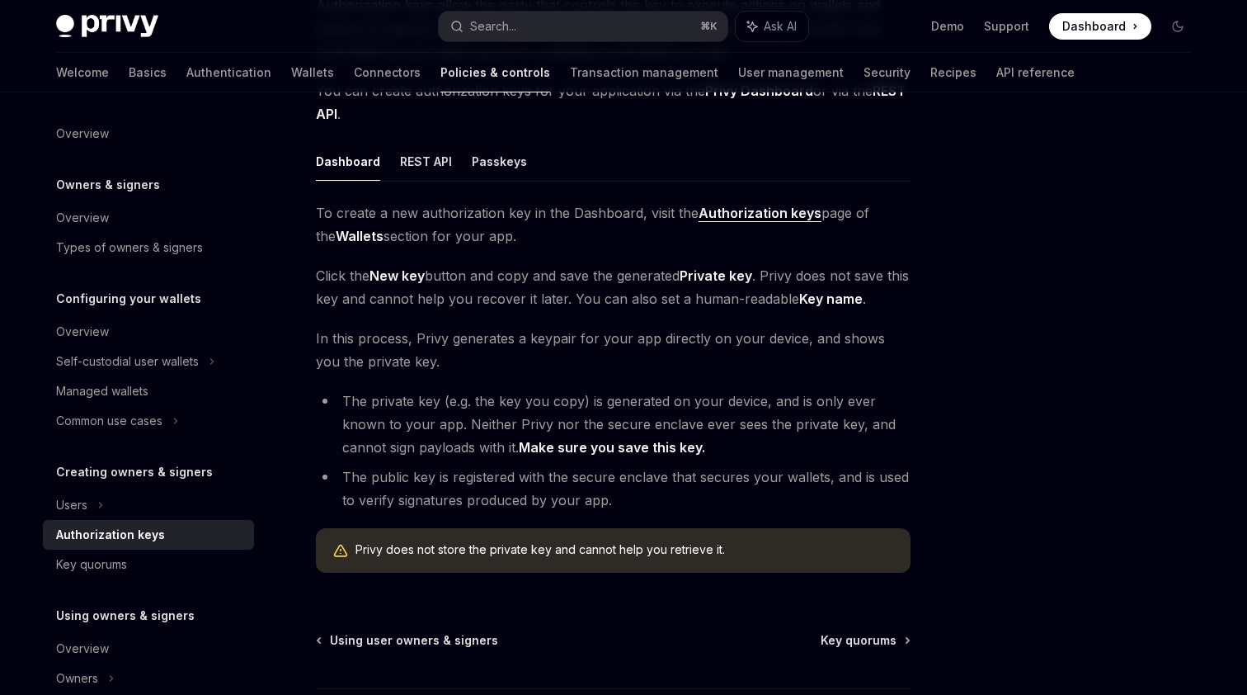
scroll to position [223, 0]
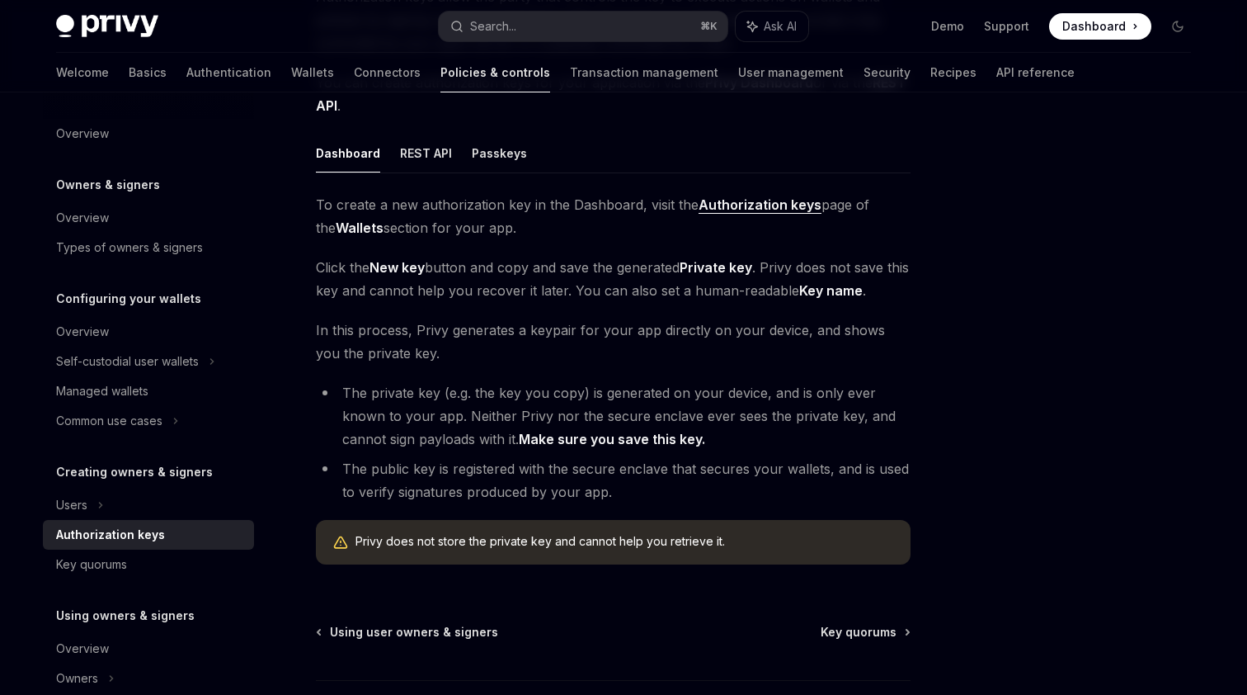
click at [482, 351] on span "In this process, Privy generates a keypair for your app directly on your device…" at bounding box center [613, 341] width 595 height 46
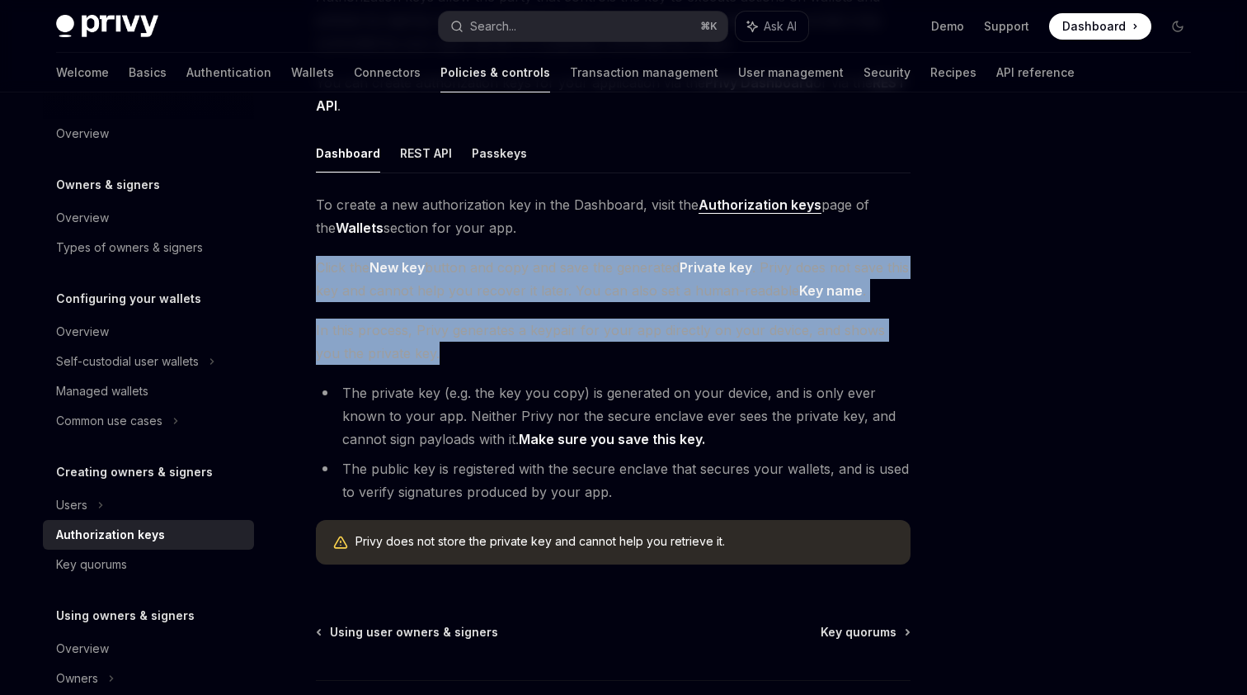
drag, startPoint x: 497, startPoint y: 346, endPoint x: 514, endPoint y: 250, distance: 97.9
click at [514, 250] on div "To create a new authorization key in the Dashboard, visit the Authorization key…" at bounding box center [613, 385] width 595 height 384
drag, startPoint x: 514, startPoint y: 250, endPoint x: 497, endPoint y: 347, distance: 98.9
click at [497, 347] on div "To create a new authorization key in the Dashboard, visit the Authorization key…" at bounding box center [613, 385] width 595 height 384
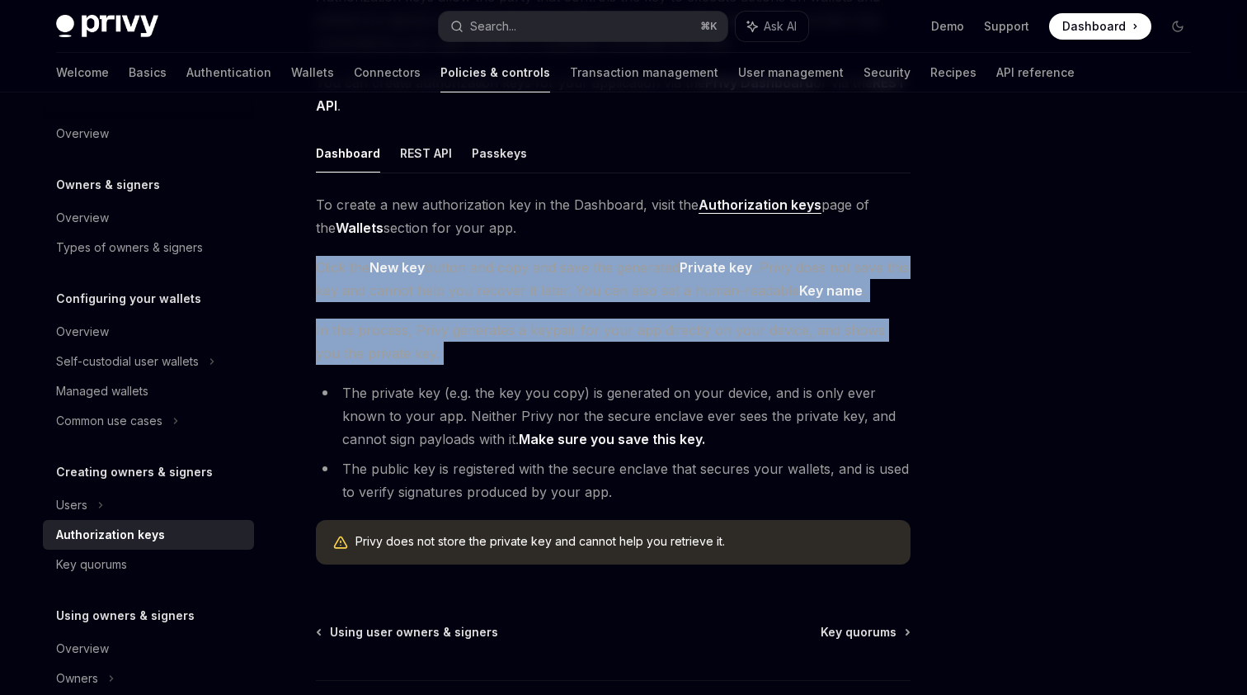
click at [497, 347] on span "In this process, Privy generates a keypair for your app directly on your device…" at bounding box center [613, 341] width 595 height 46
drag, startPoint x: 497, startPoint y: 346, endPoint x: 526, endPoint y: 252, distance: 98.4
click at [526, 252] on div "To create a new authorization key in the Dashboard, visit the Authorization key…" at bounding box center [613, 385] width 595 height 384
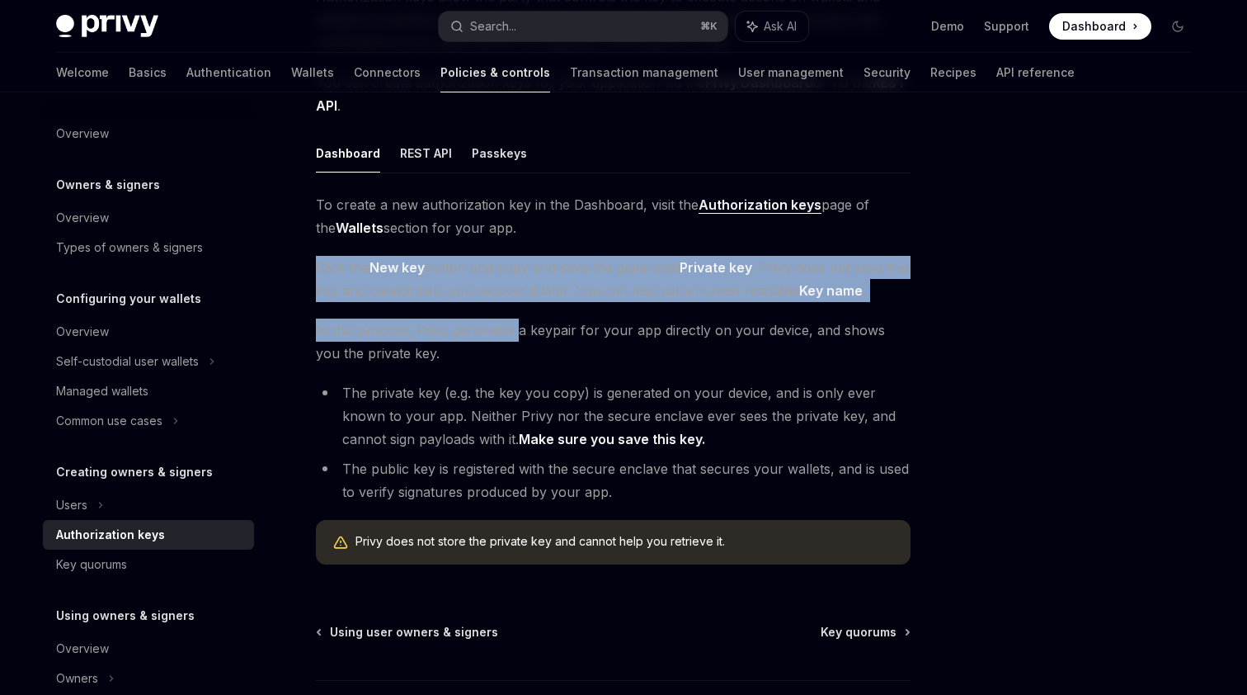
drag, startPoint x: 526, startPoint y: 252, endPoint x: 513, endPoint y: 334, distance: 82.7
click at [513, 334] on div "To create a new authorization key in the Dashboard, visit the Authorization key…" at bounding box center [613, 385] width 595 height 384
click at [513, 334] on span "In this process, Privy generates a keypair for your app directly on your device…" at bounding box center [613, 341] width 595 height 46
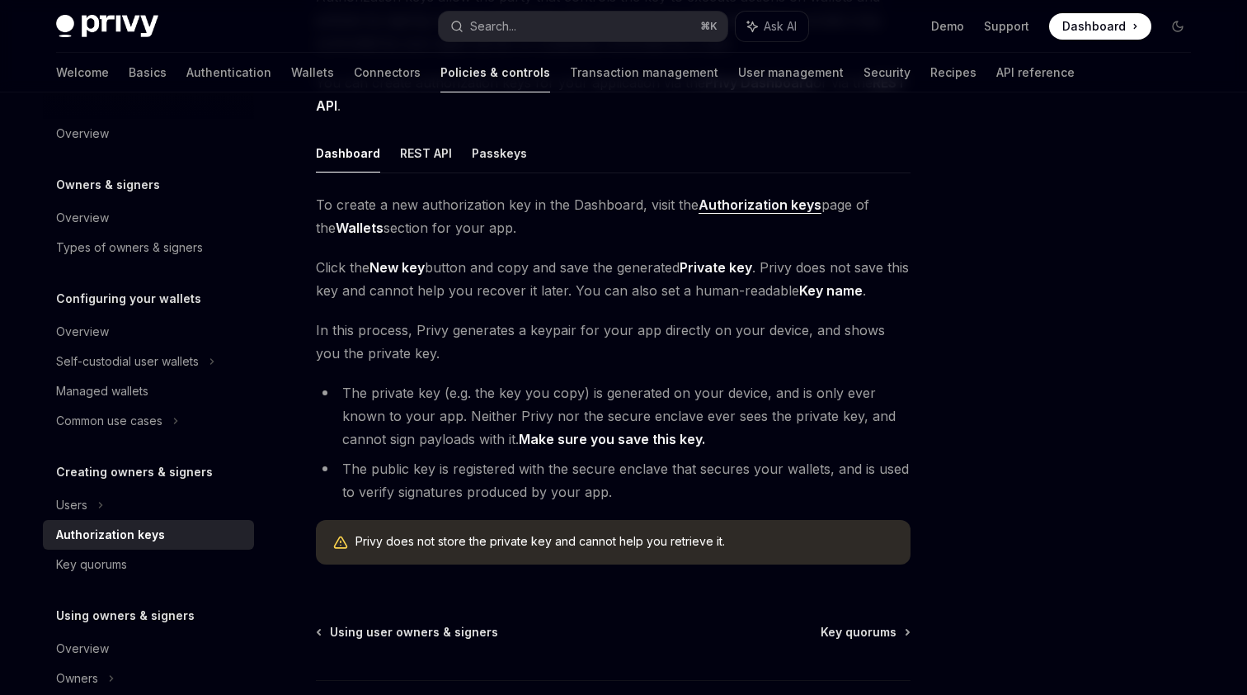
scroll to position [215, 0]
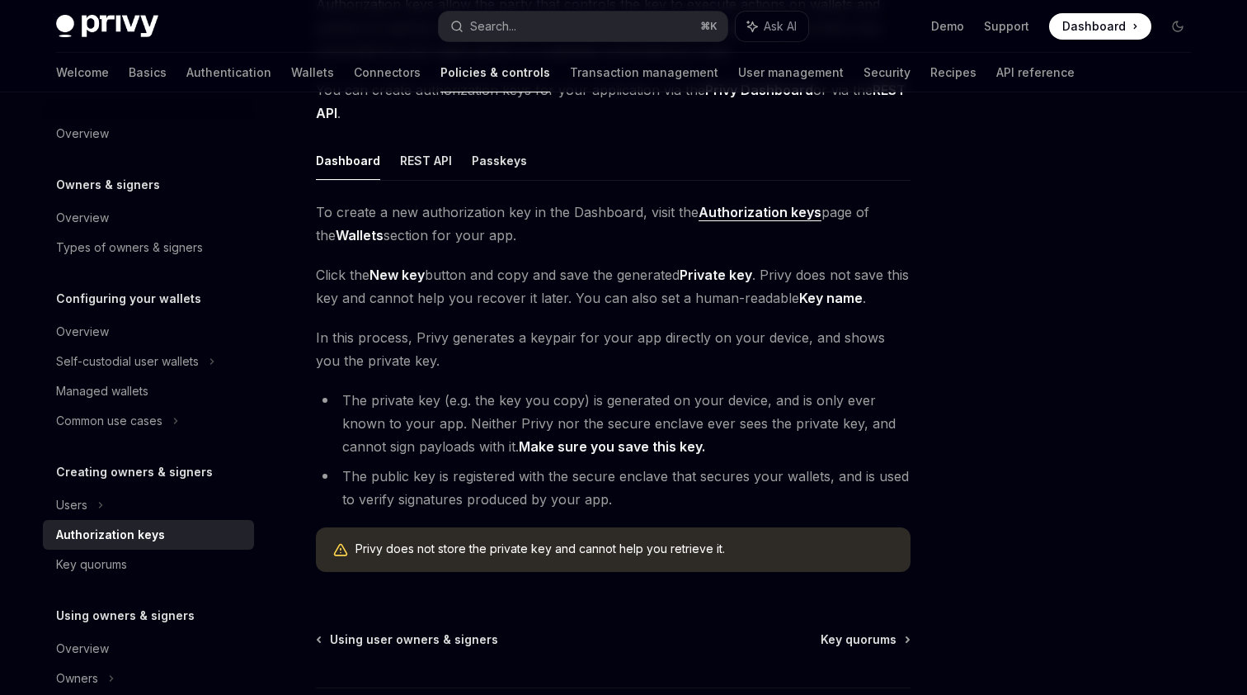
click at [511, 345] on span "In this process, Privy generates a keypair for your app directly on your device…" at bounding box center [613, 349] width 595 height 46
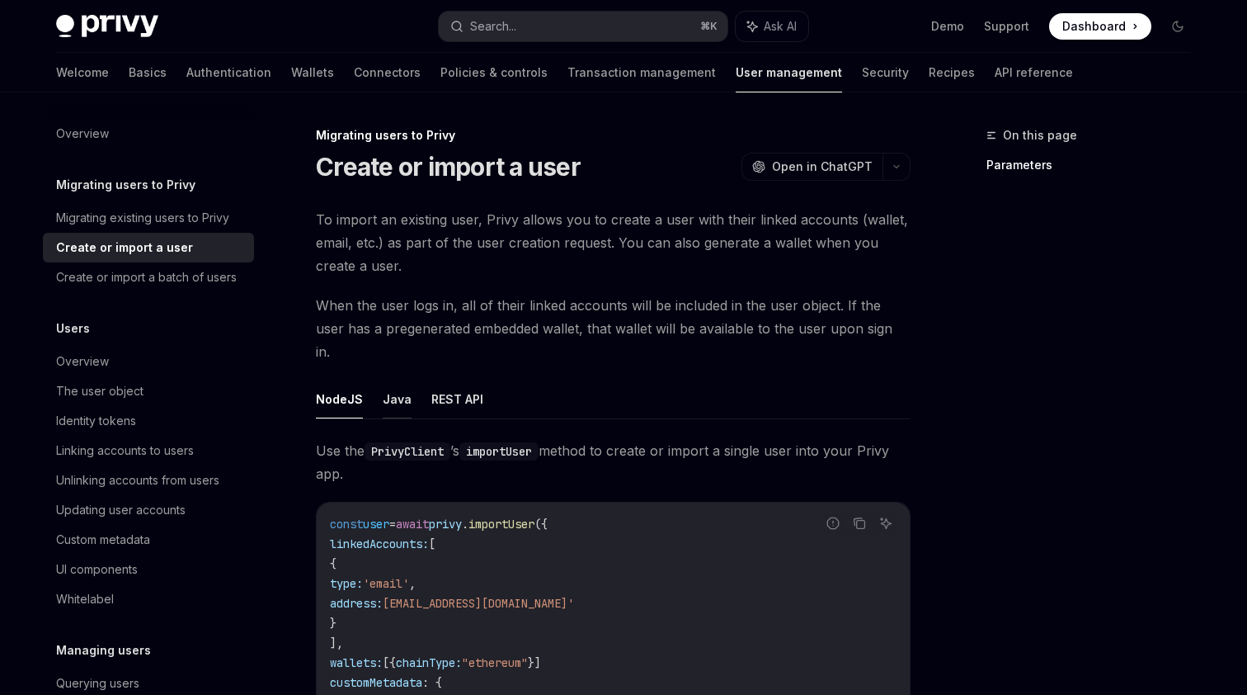
click at [404, 387] on button "Java" at bounding box center [397, 398] width 29 height 39
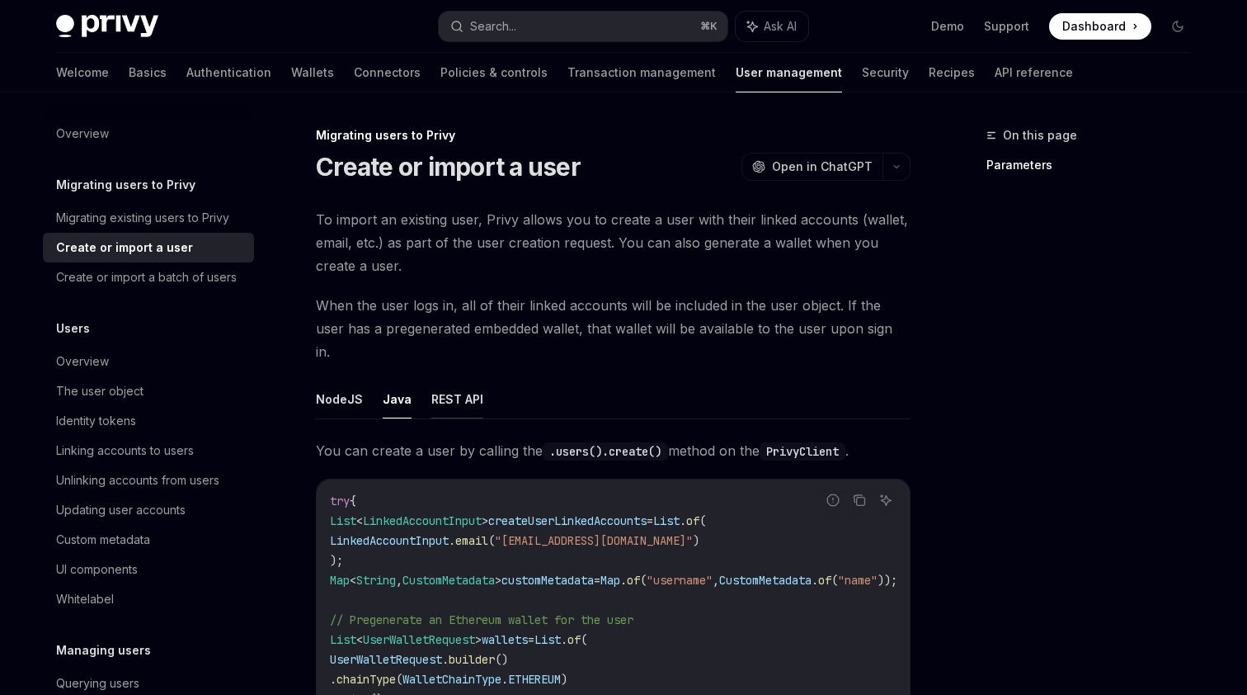
click at [470, 387] on button "REST API" at bounding box center [457, 398] width 52 height 39
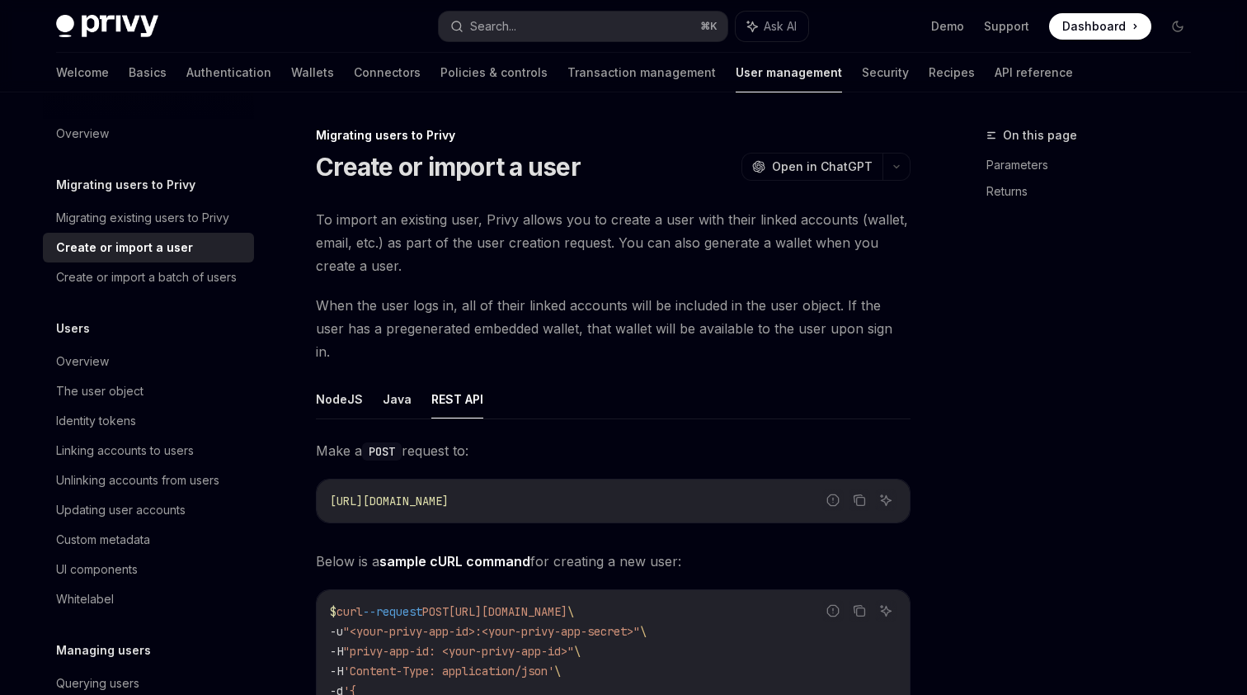
type textarea "*"
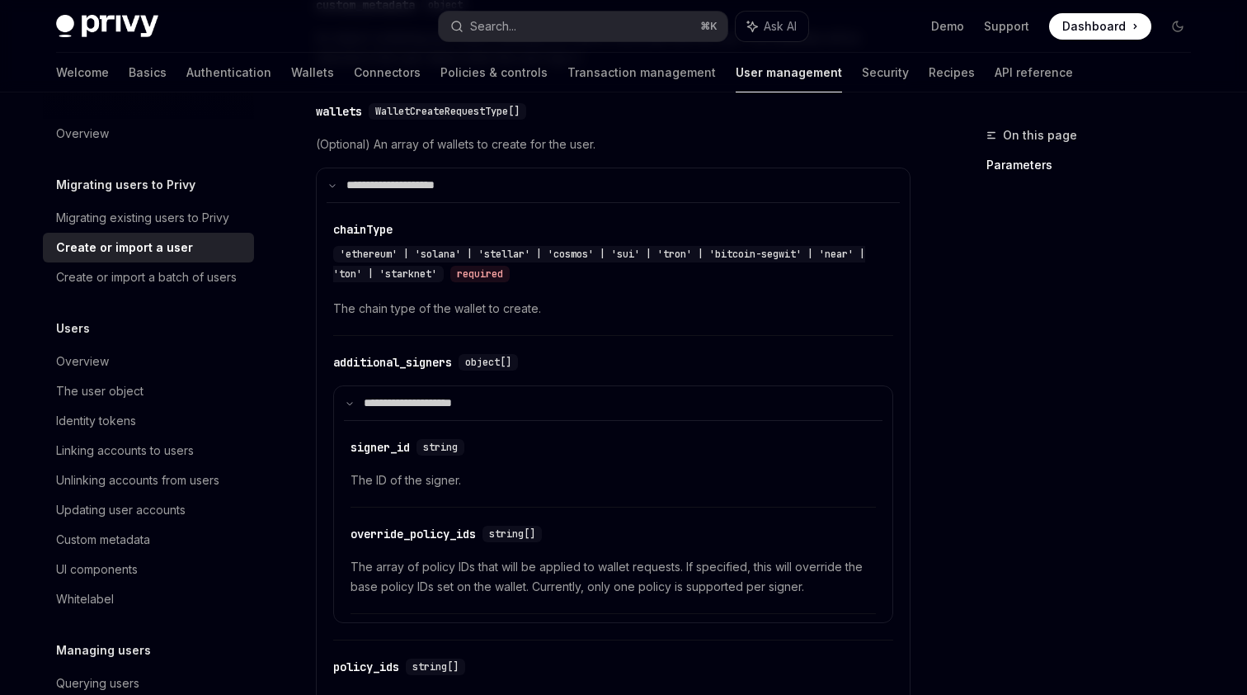
scroll to position [857, 0]
